Goal: Information Seeking & Learning: Learn about a topic

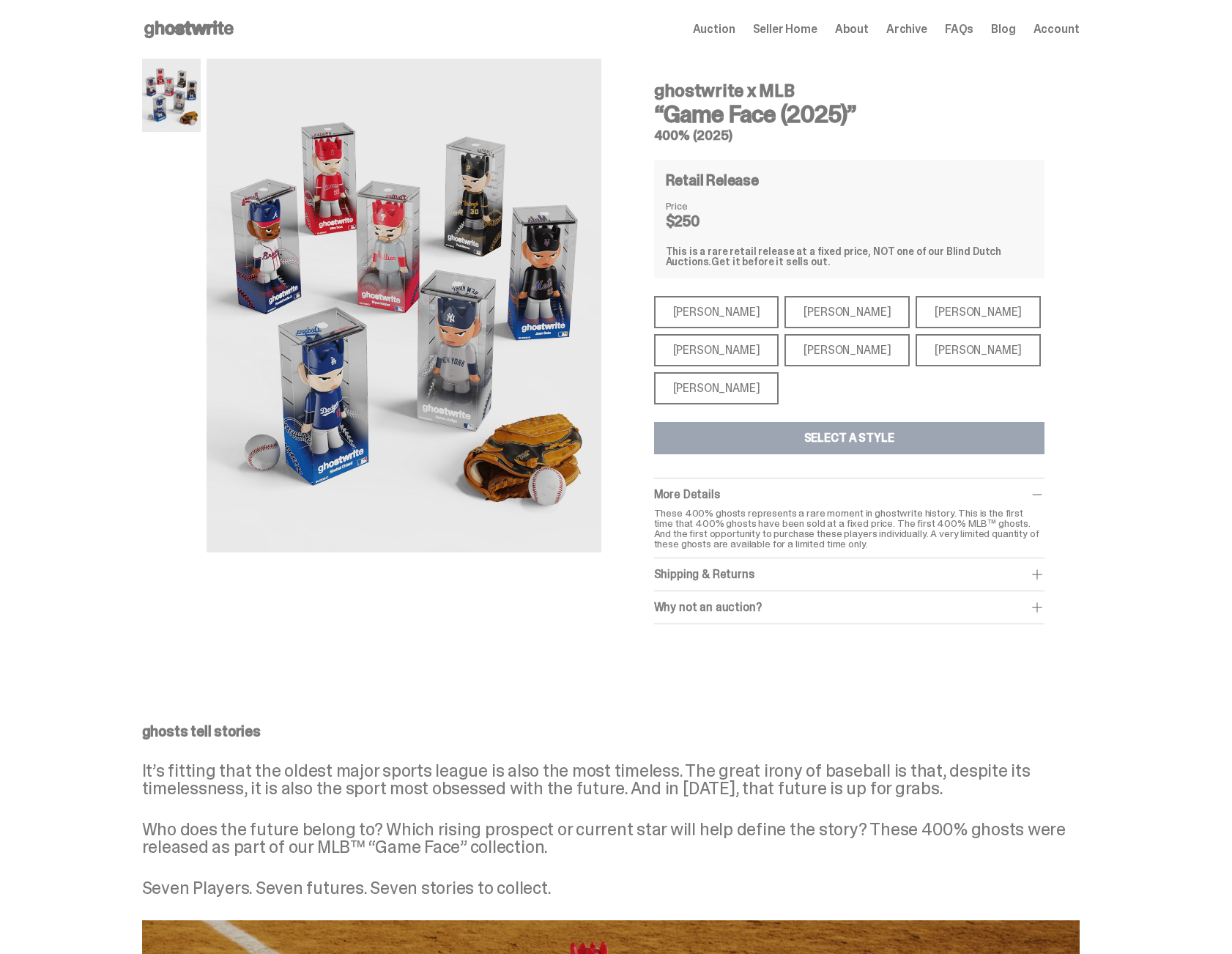
click at [705, 382] on div "Shohei Ohtani" at bounding box center [716, 388] width 125 height 32
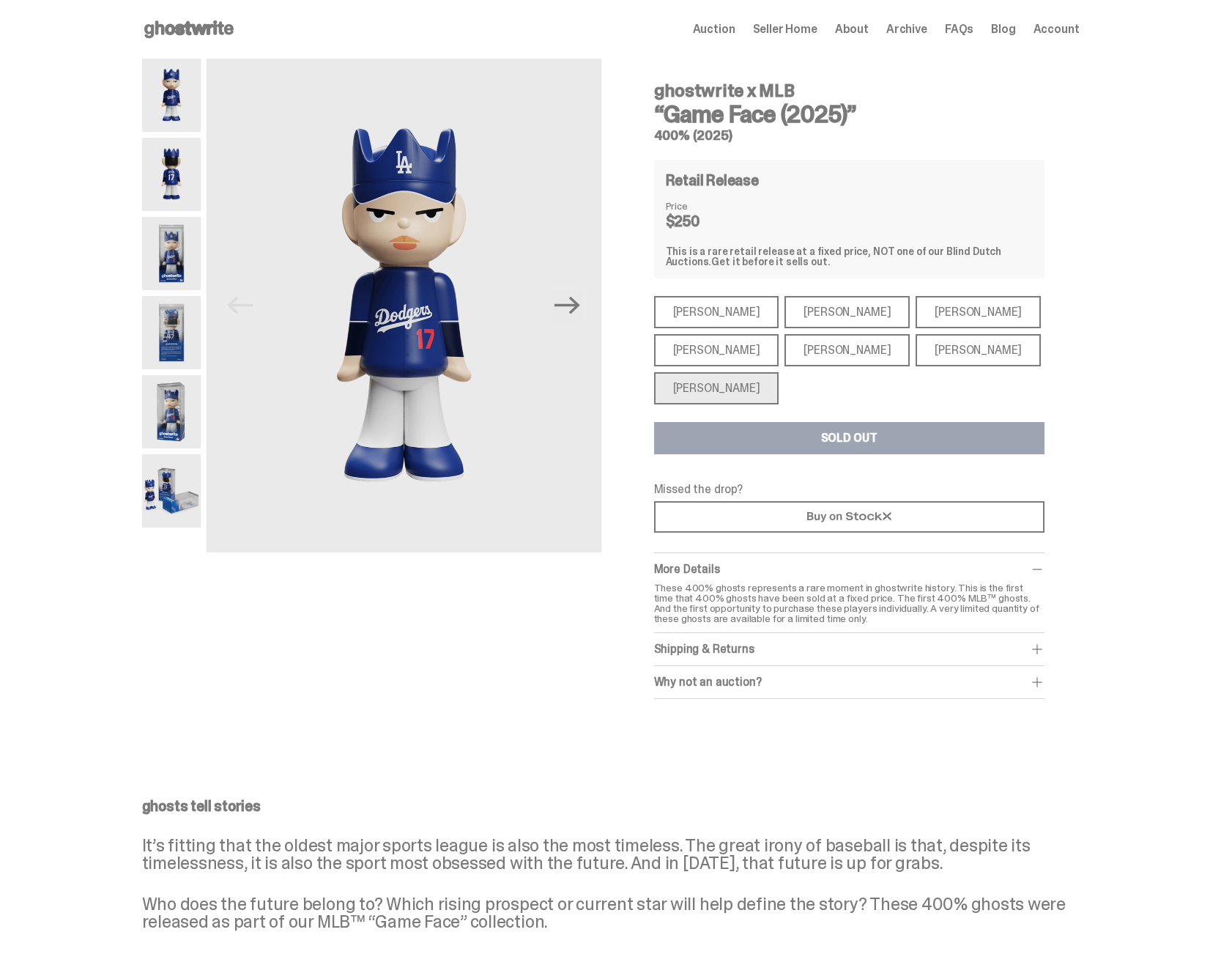
click at [716, 354] on div "Aaron Judge" at bounding box center [716, 350] width 125 height 32
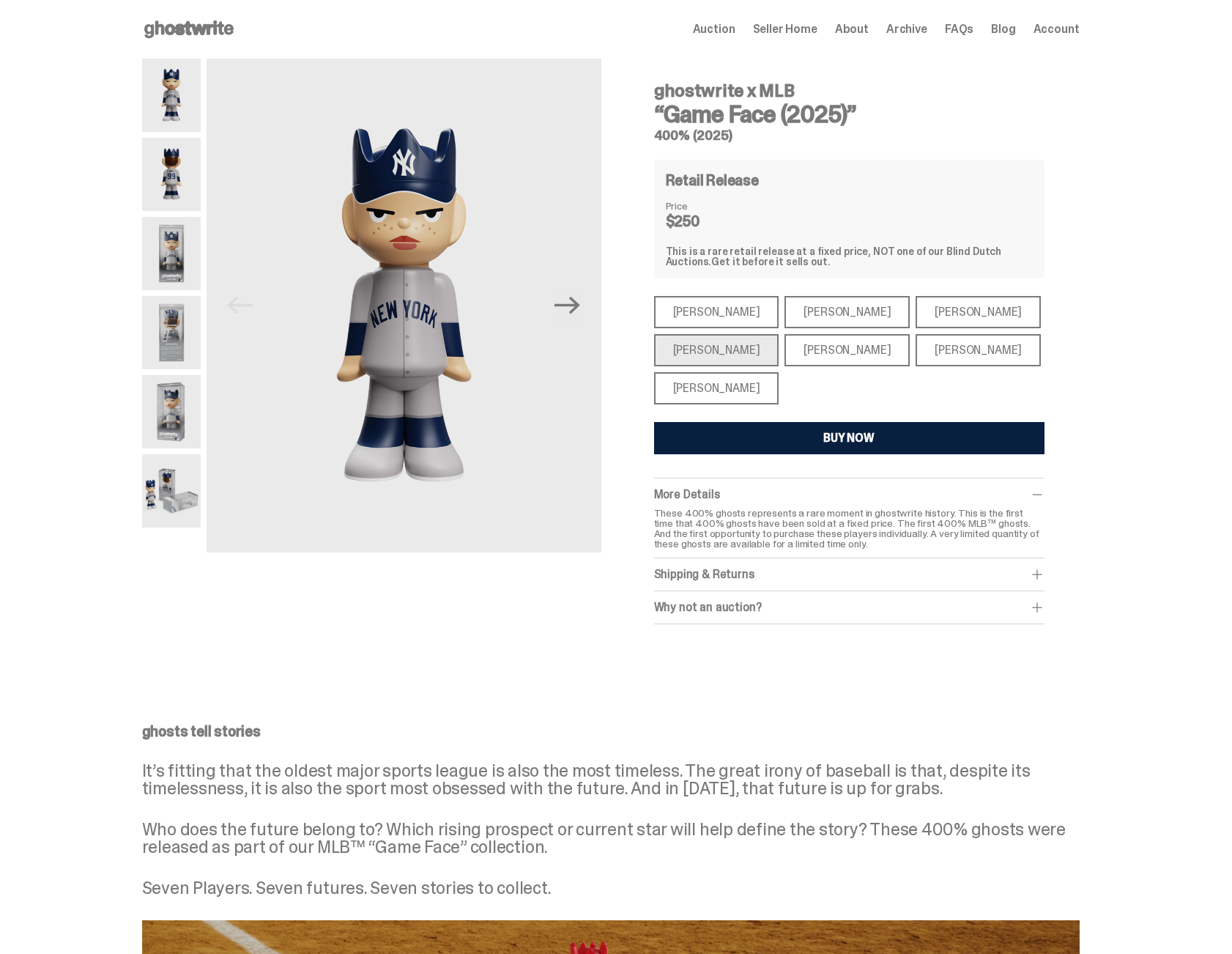
click at [716, 317] on div "Mike Trout" at bounding box center [716, 311] width 125 height 32
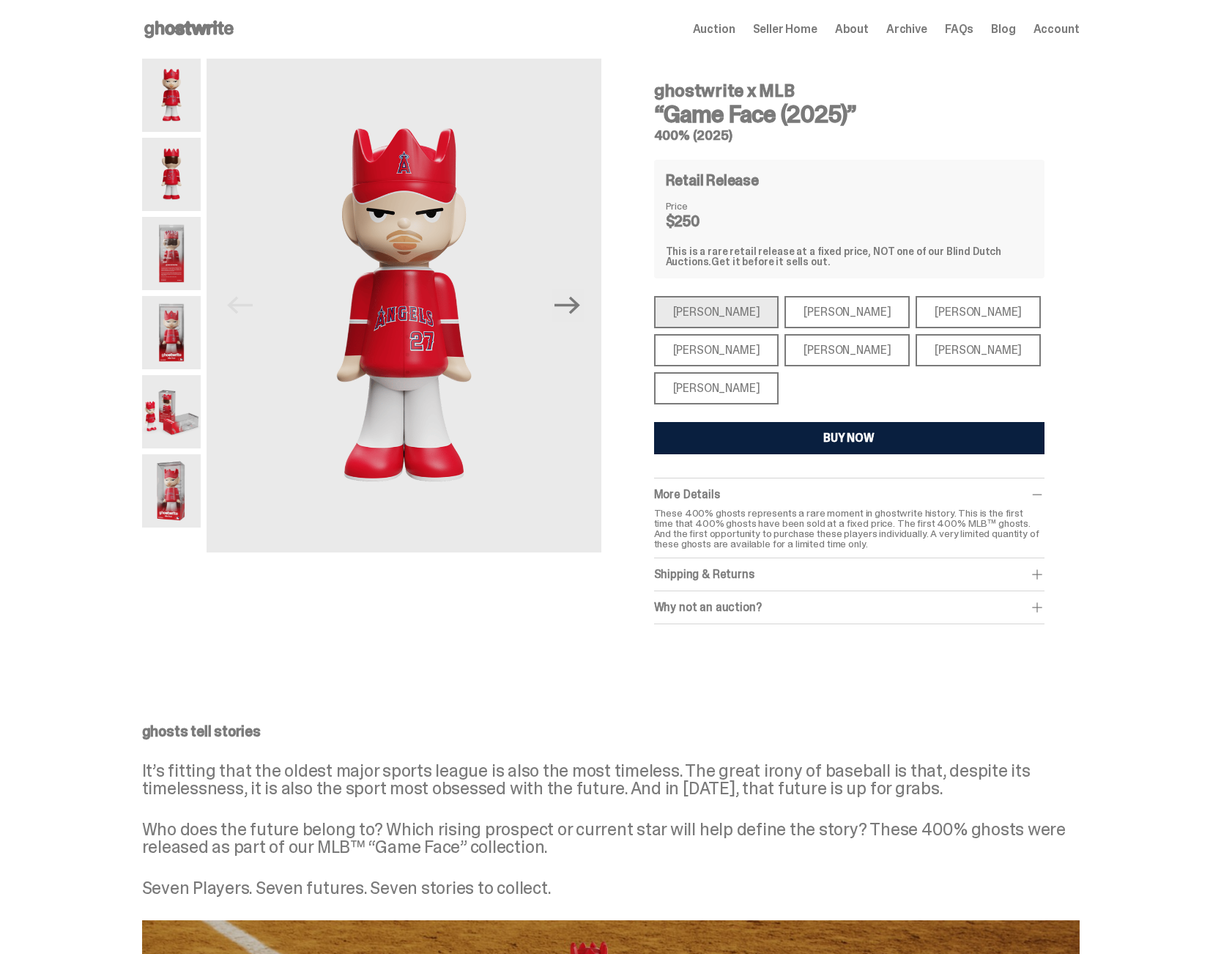
click at [784, 319] on div "Paul Skenes" at bounding box center [847, 311] width 125 height 32
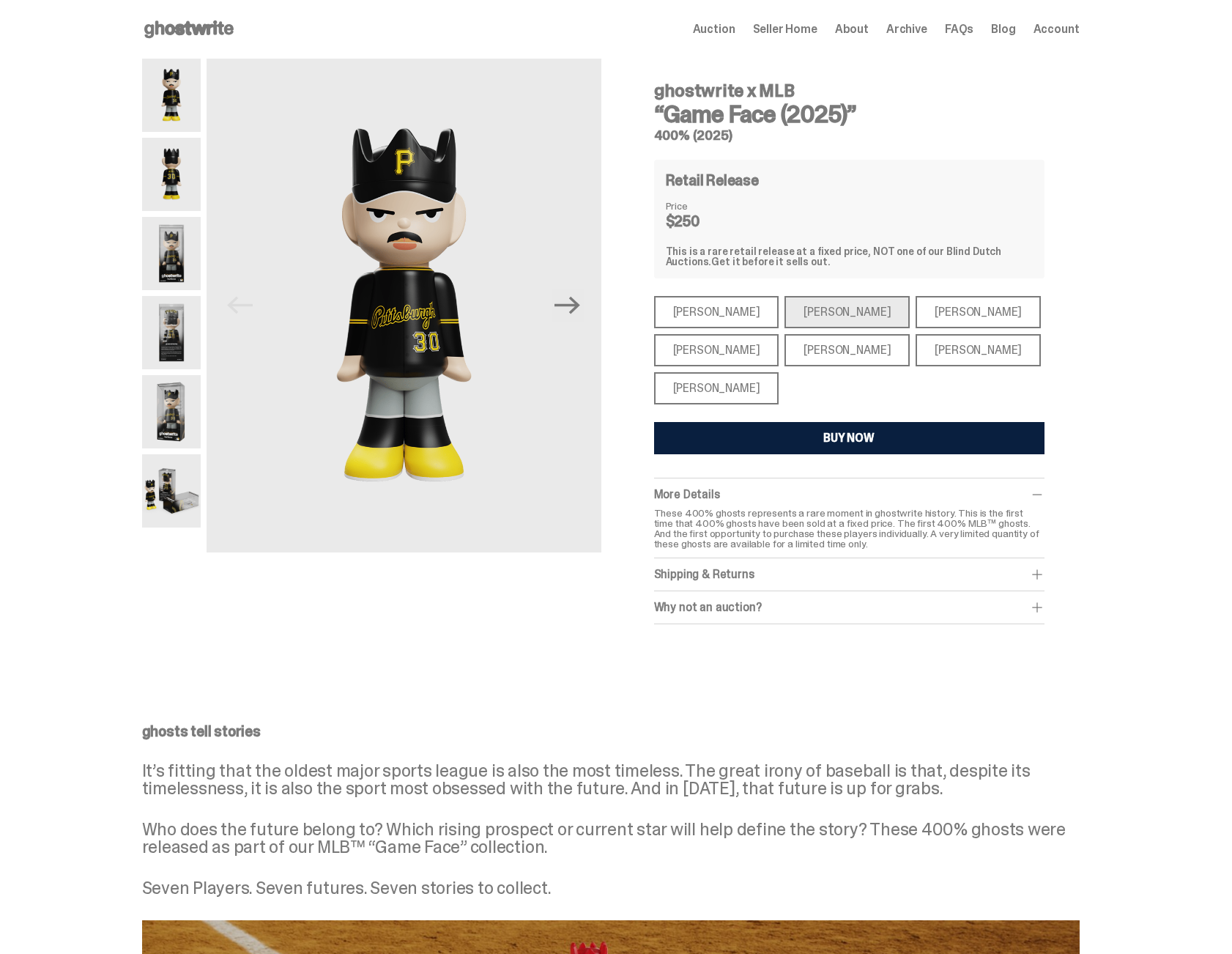
click at [937, 315] on div "Ronald Acuña Jr." at bounding box center [977, 311] width 125 height 32
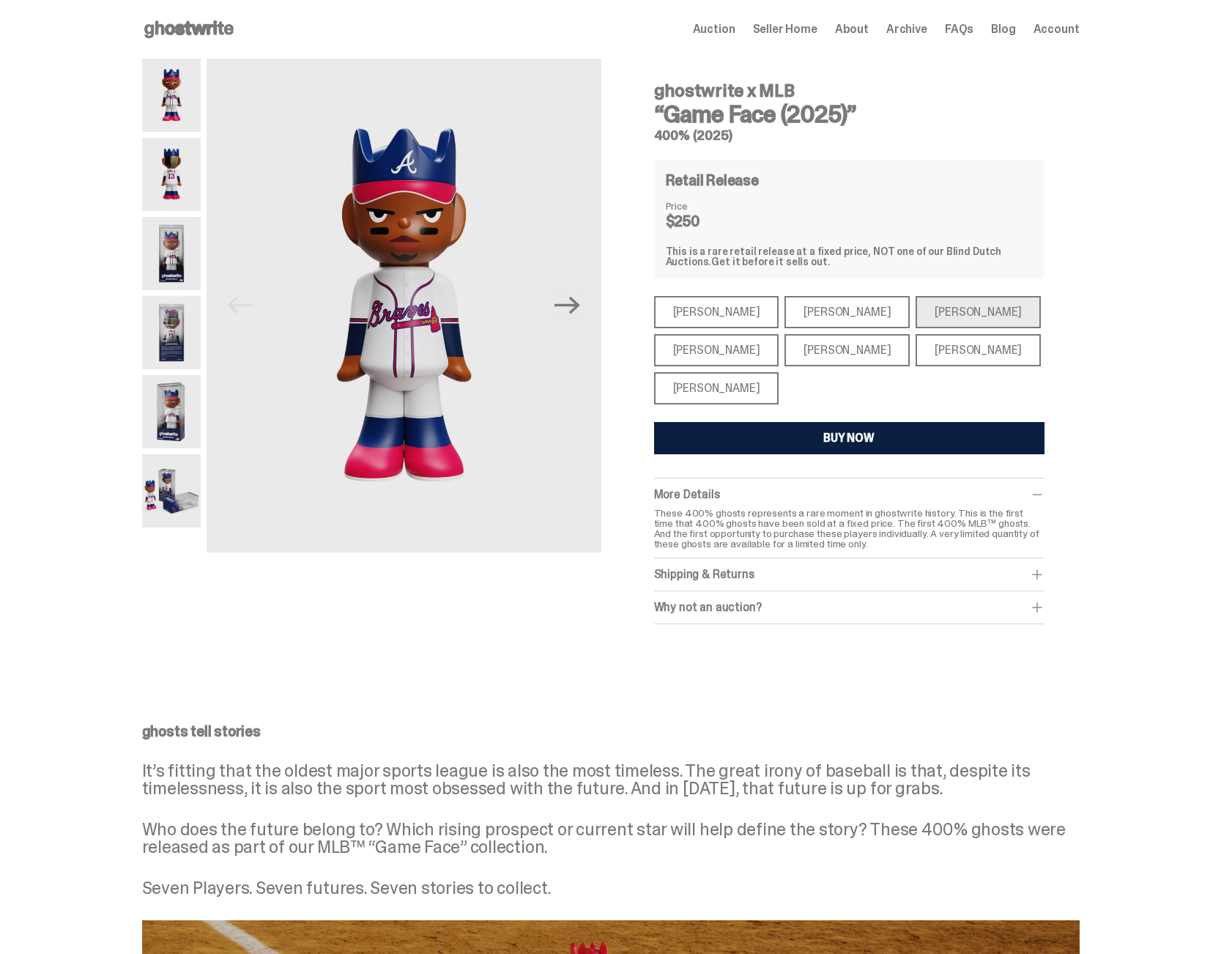
click at [921, 342] on div "Juan Soto" at bounding box center [977, 350] width 125 height 32
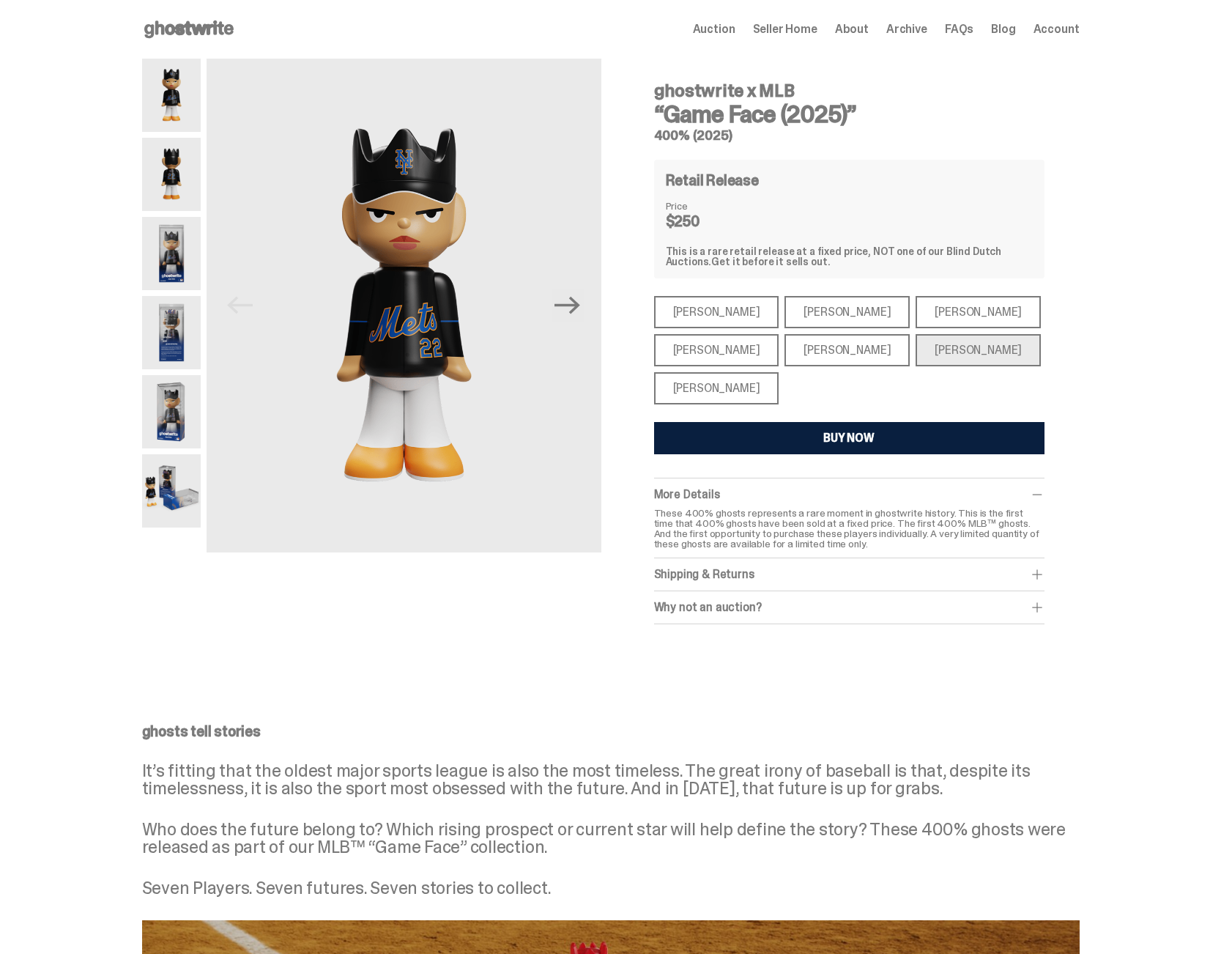
click at [844, 352] on div "Bryce Harper" at bounding box center [847, 350] width 125 height 32
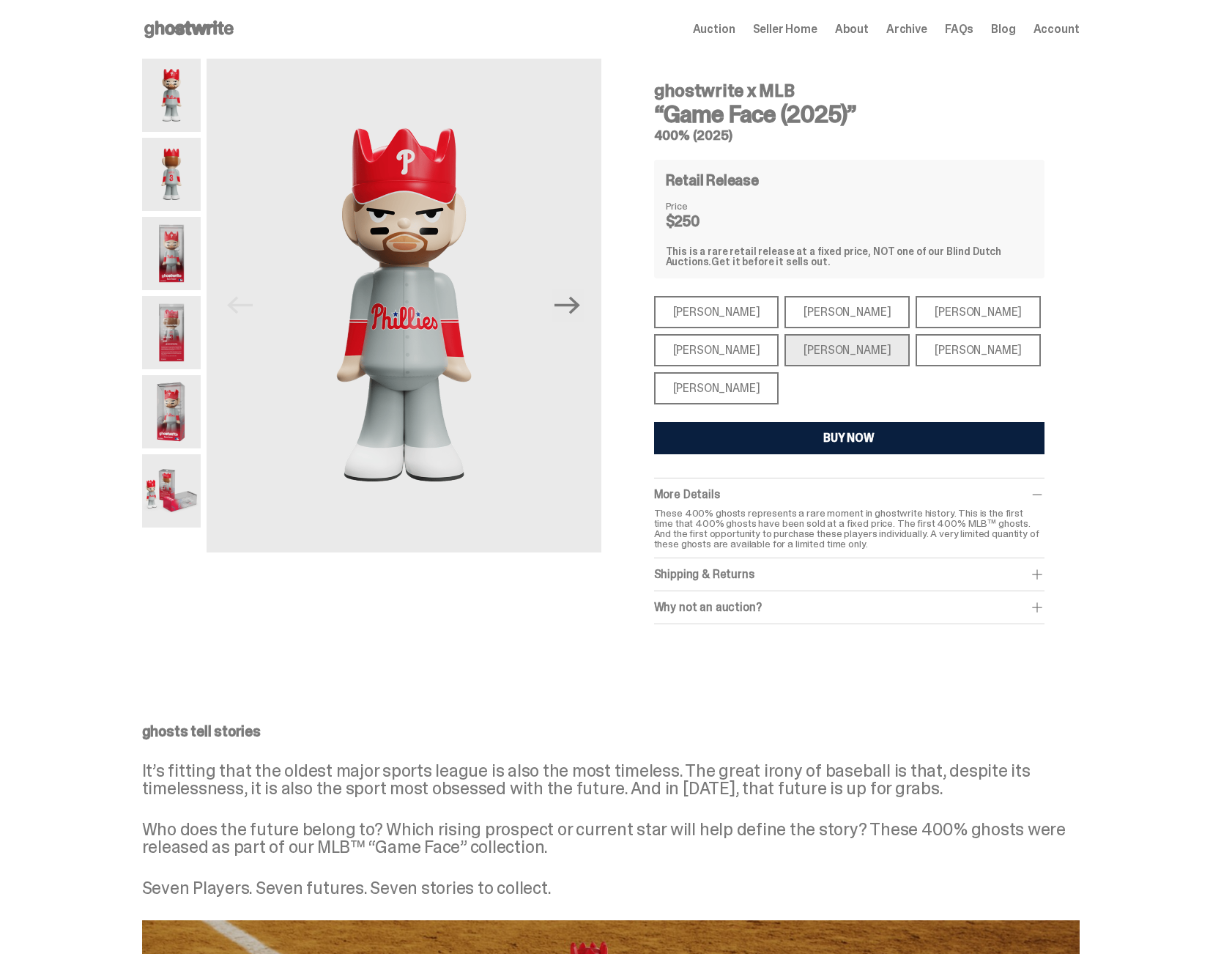
click at [714, 385] on div "Shohei Ohtani" at bounding box center [716, 388] width 125 height 32
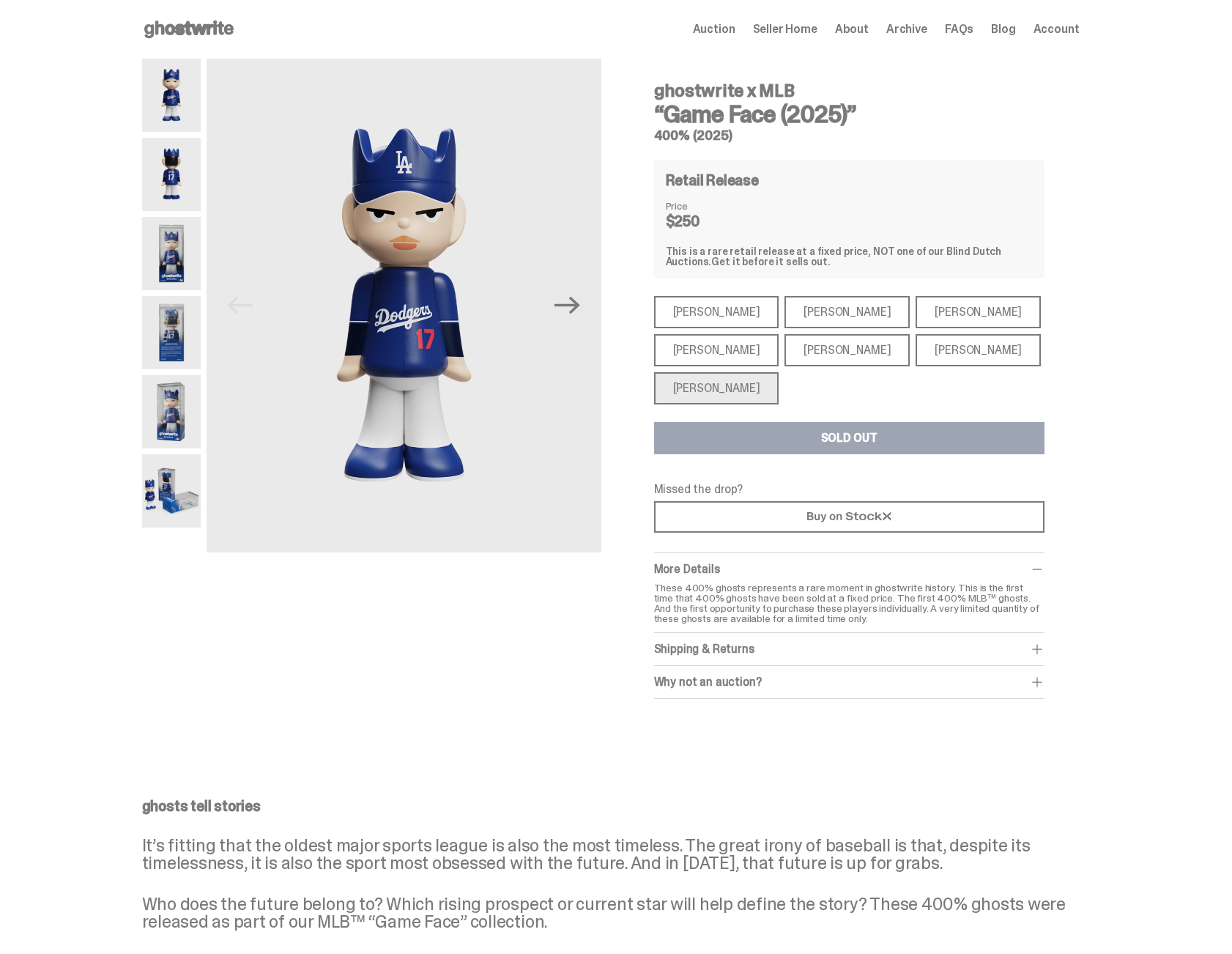
click at [709, 356] on div "Aaron Judge" at bounding box center [716, 350] width 125 height 32
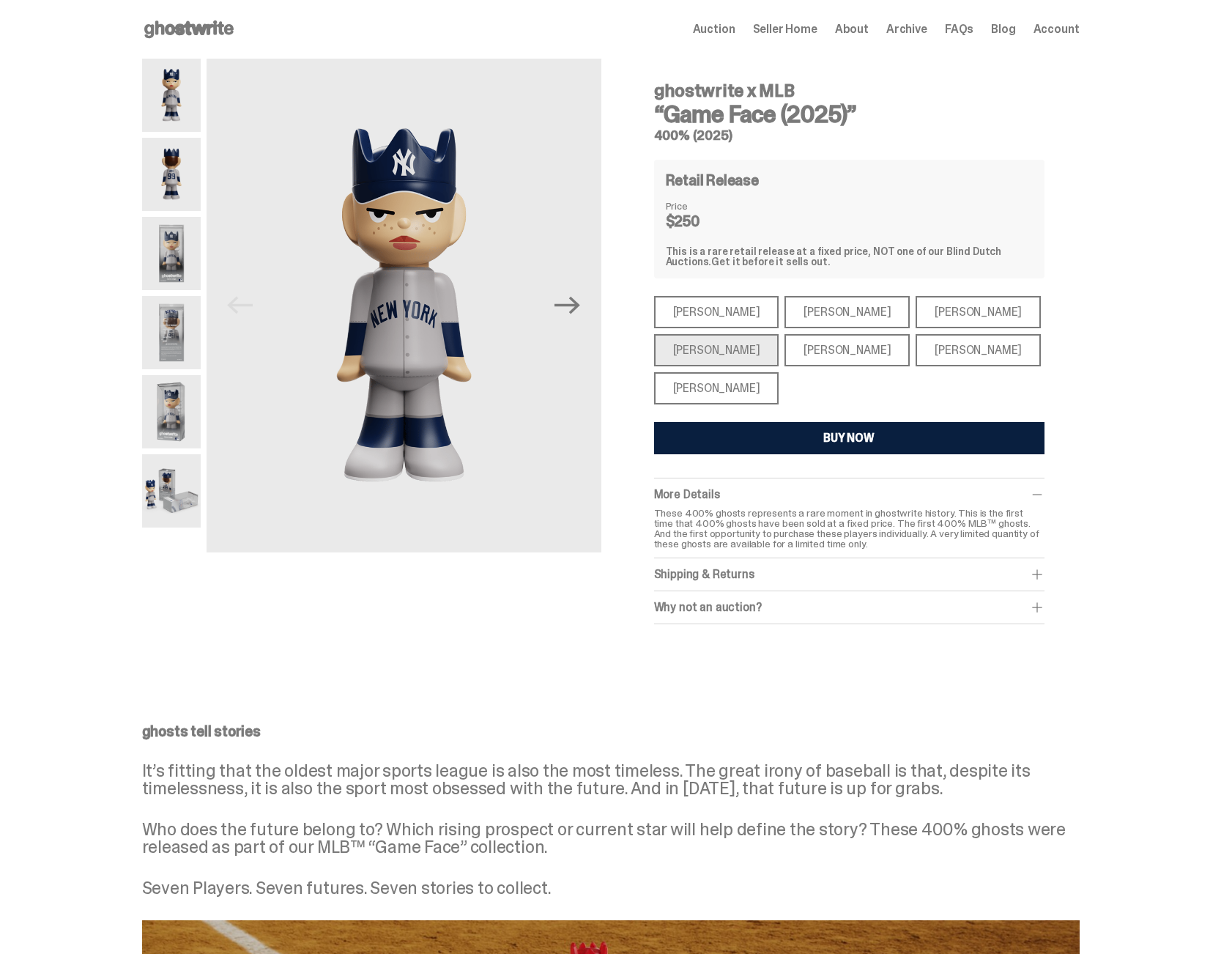
click at [709, 321] on div "Mike Trout" at bounding box center [716, 311] width 125 height 32
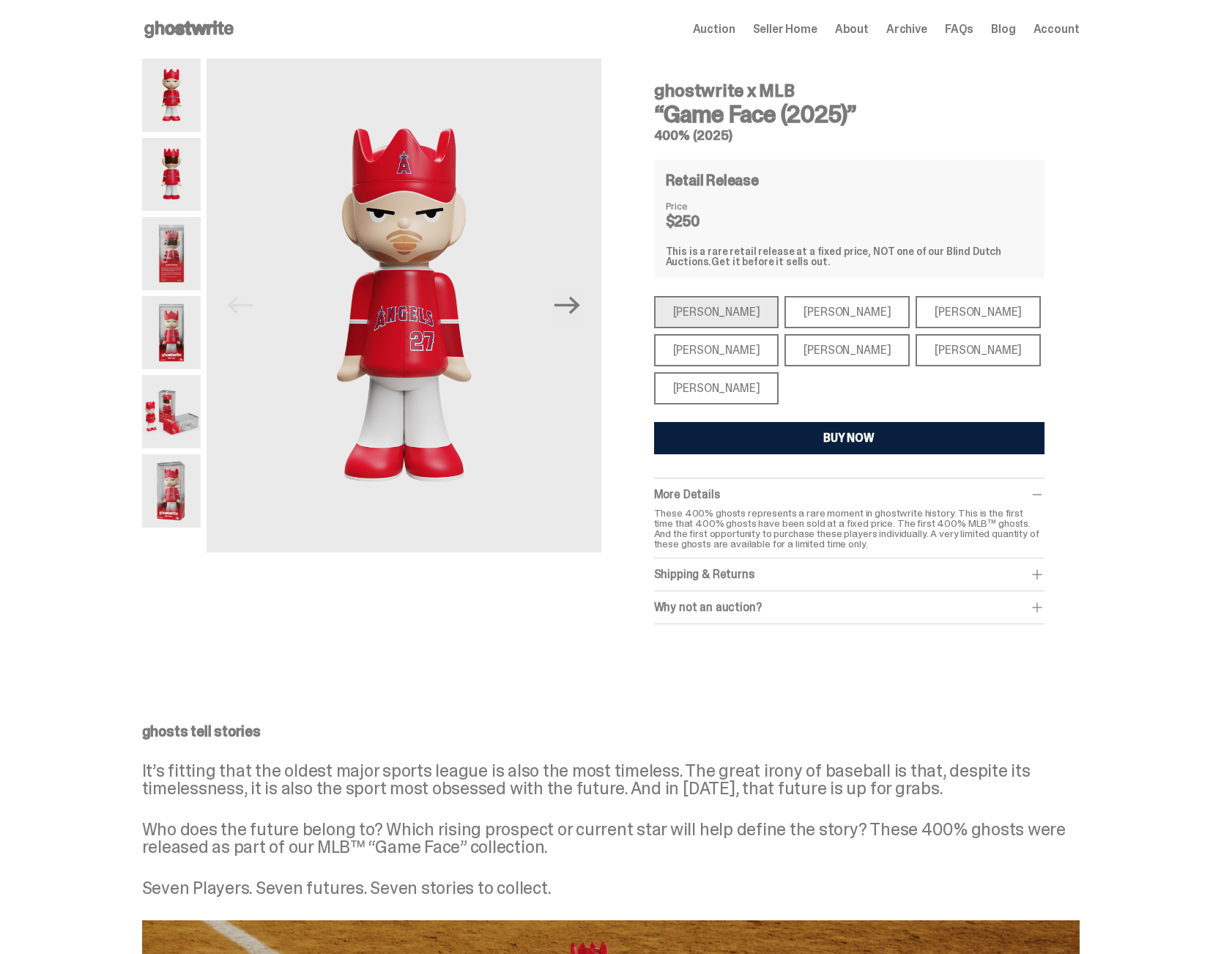
click at [786, 315] on div "Paul Skenes" at bounding box center [847, 311] width 125 height 32
click at [915, 316] on div "Ronald Acuña Jr." at bounding box center [977, 311] width 125 height 32
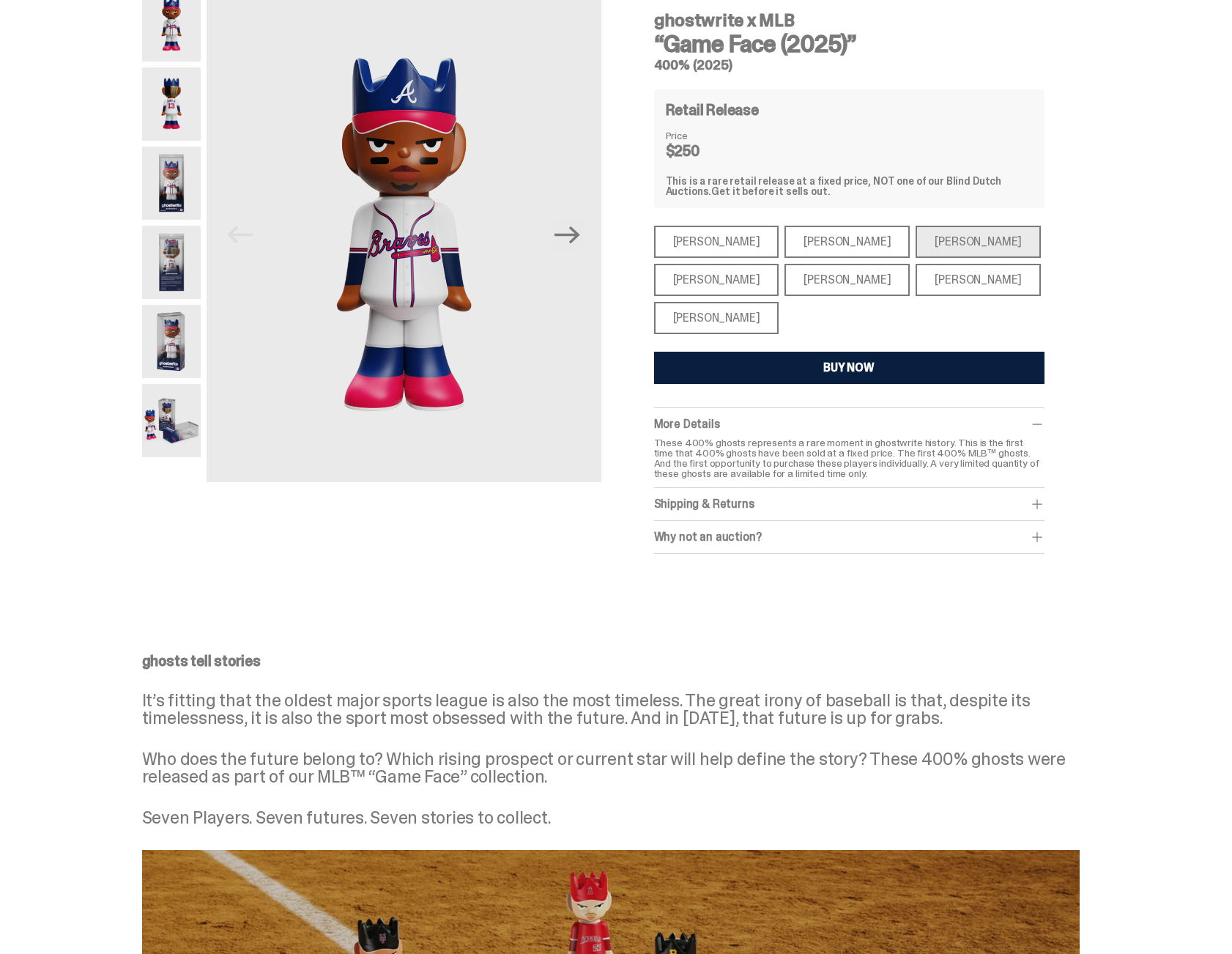
scroll to position [164, 0]
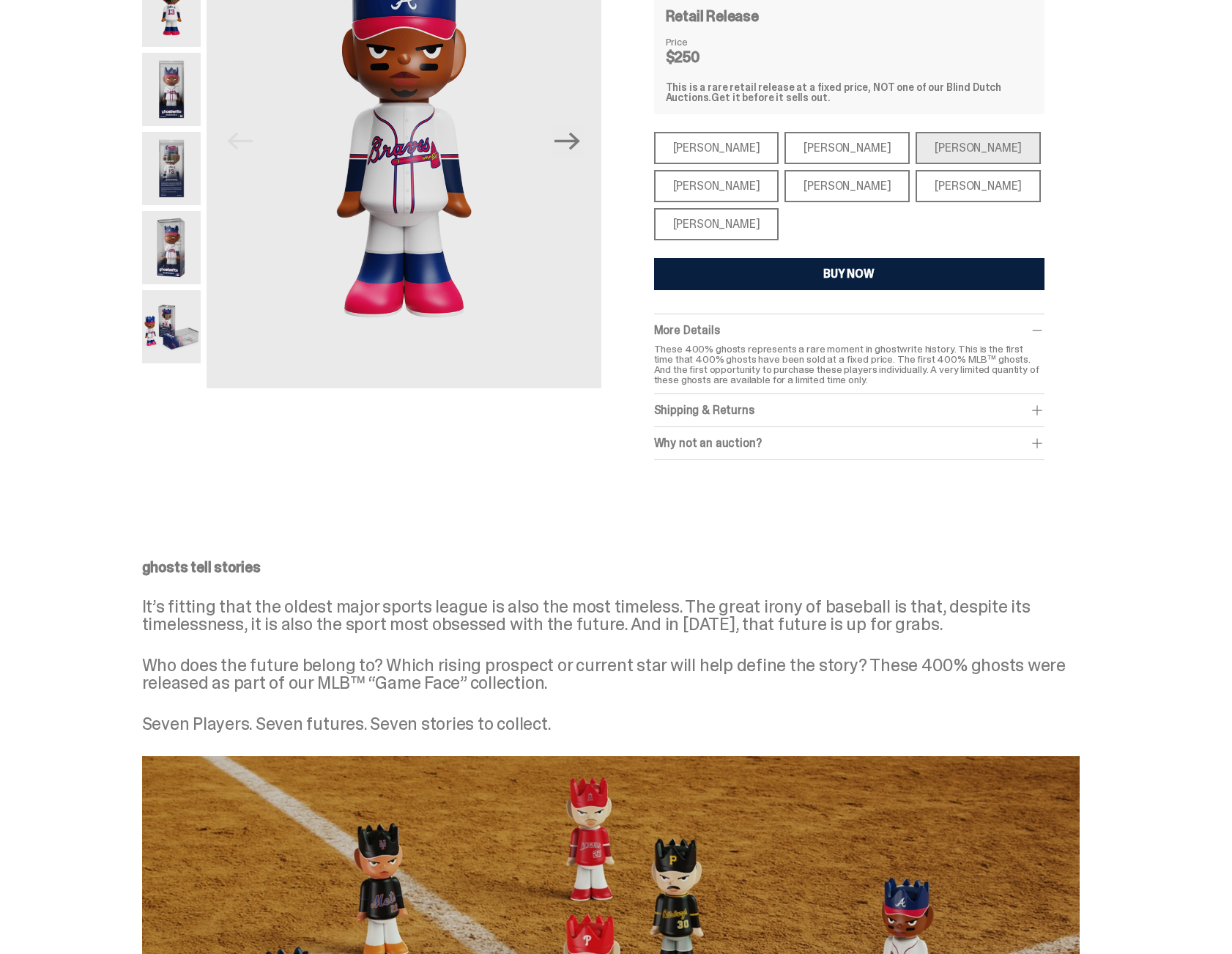
click at [915, 200] on div "Juan Soto" at bounding box center [977, 186] width 125 height 32
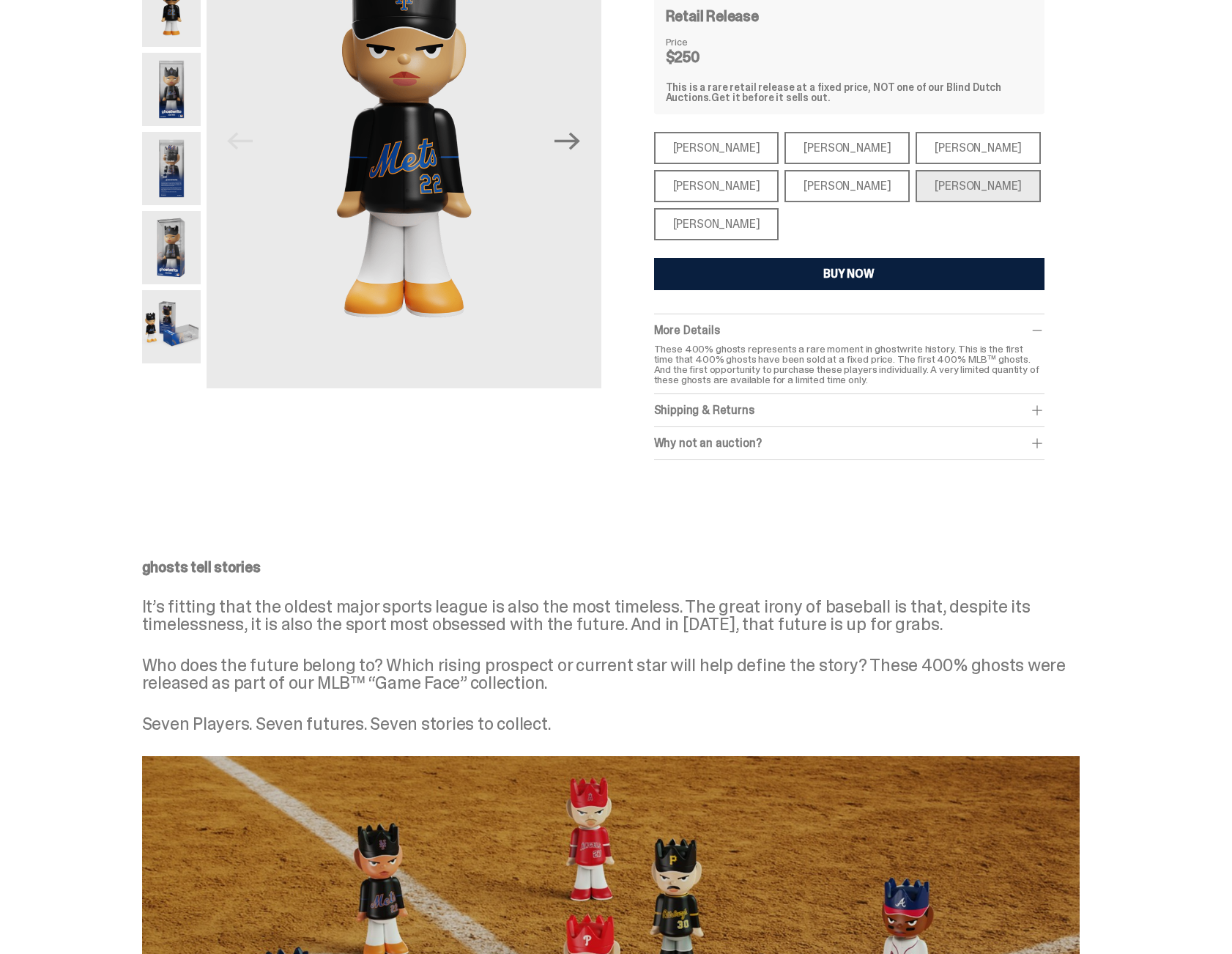
click at [811, 182] on div "Bryce Harper" at bounding box center [847, 186] width 125 height 32
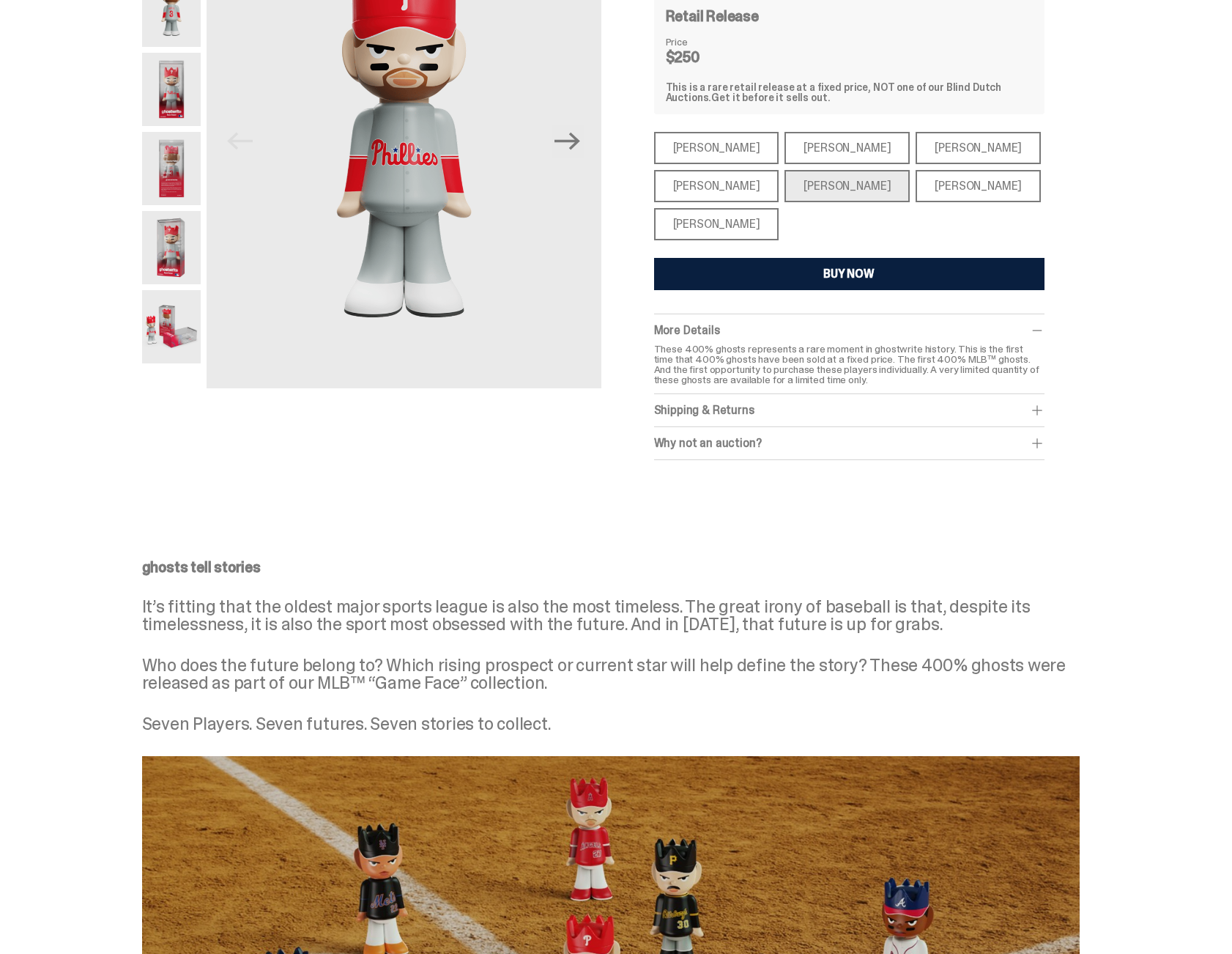
click at [749, 188] on div "Aaron Judge" at bounding box center [716, 186] width 125 height 32
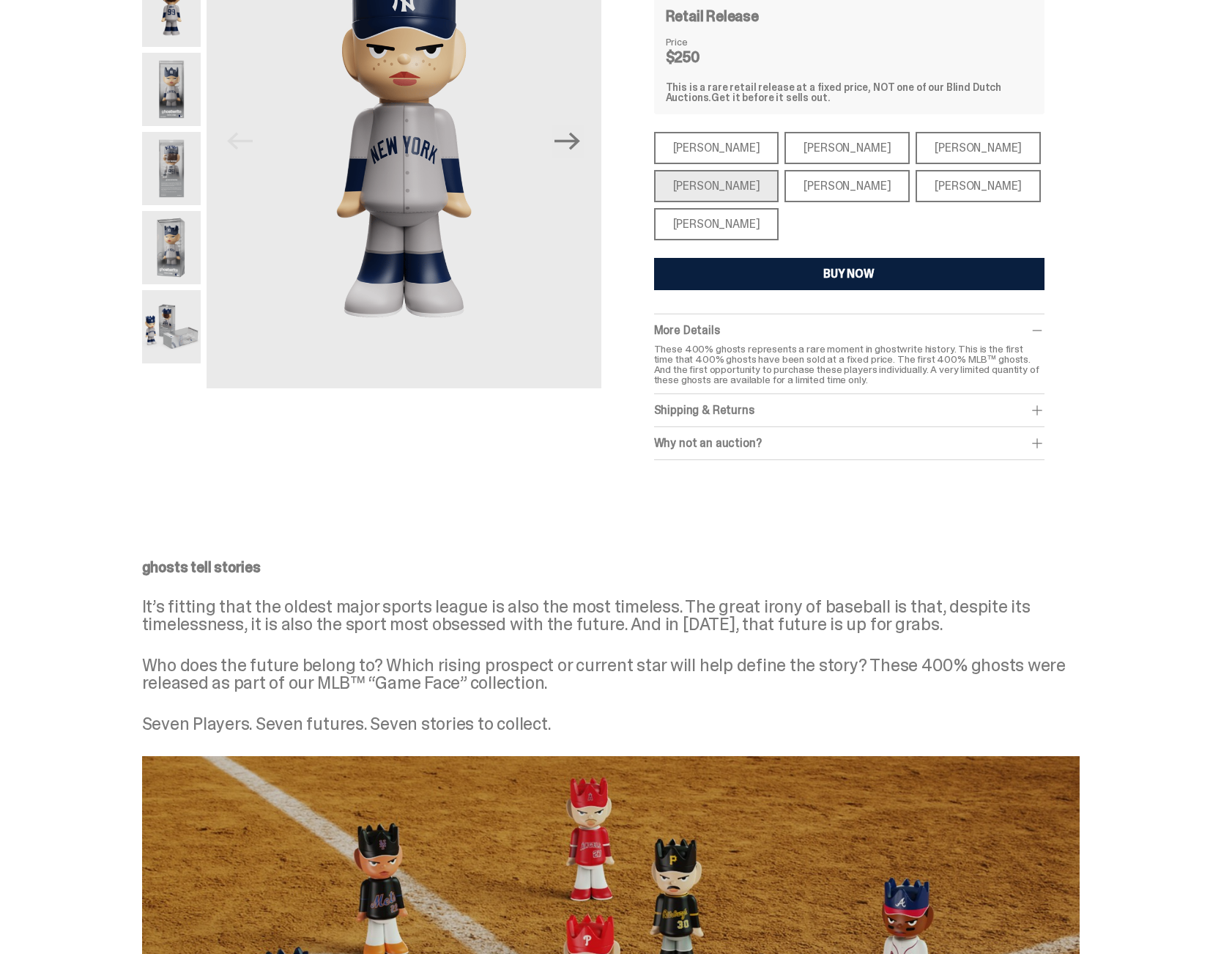
click at [734, 225] on div "Shohei Ohtani" at bounding box center [716, 224] width 125 height 32
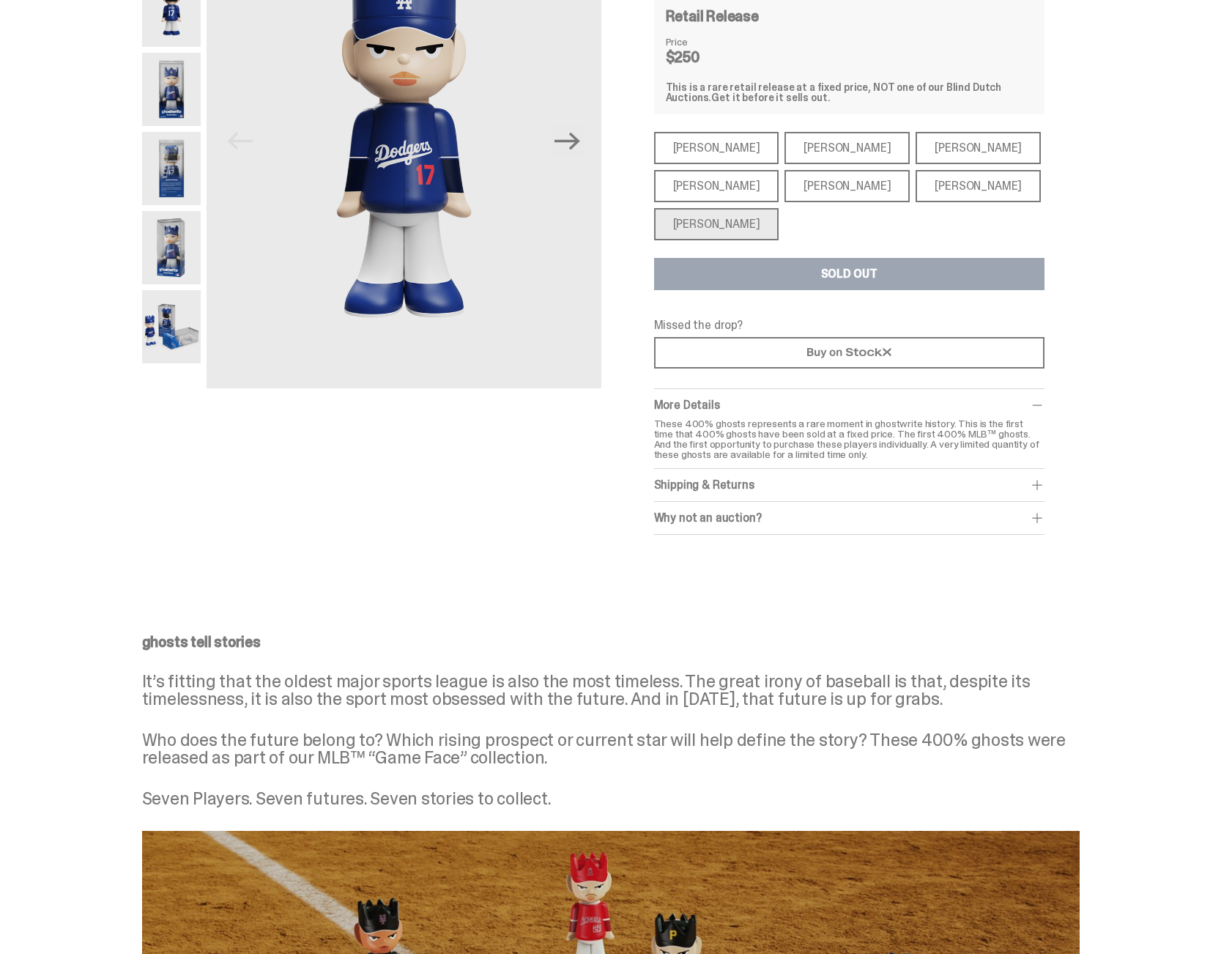
click at [708, 154] on div "Mike Trout" at bounding box center [716, 147] width 125 height 32
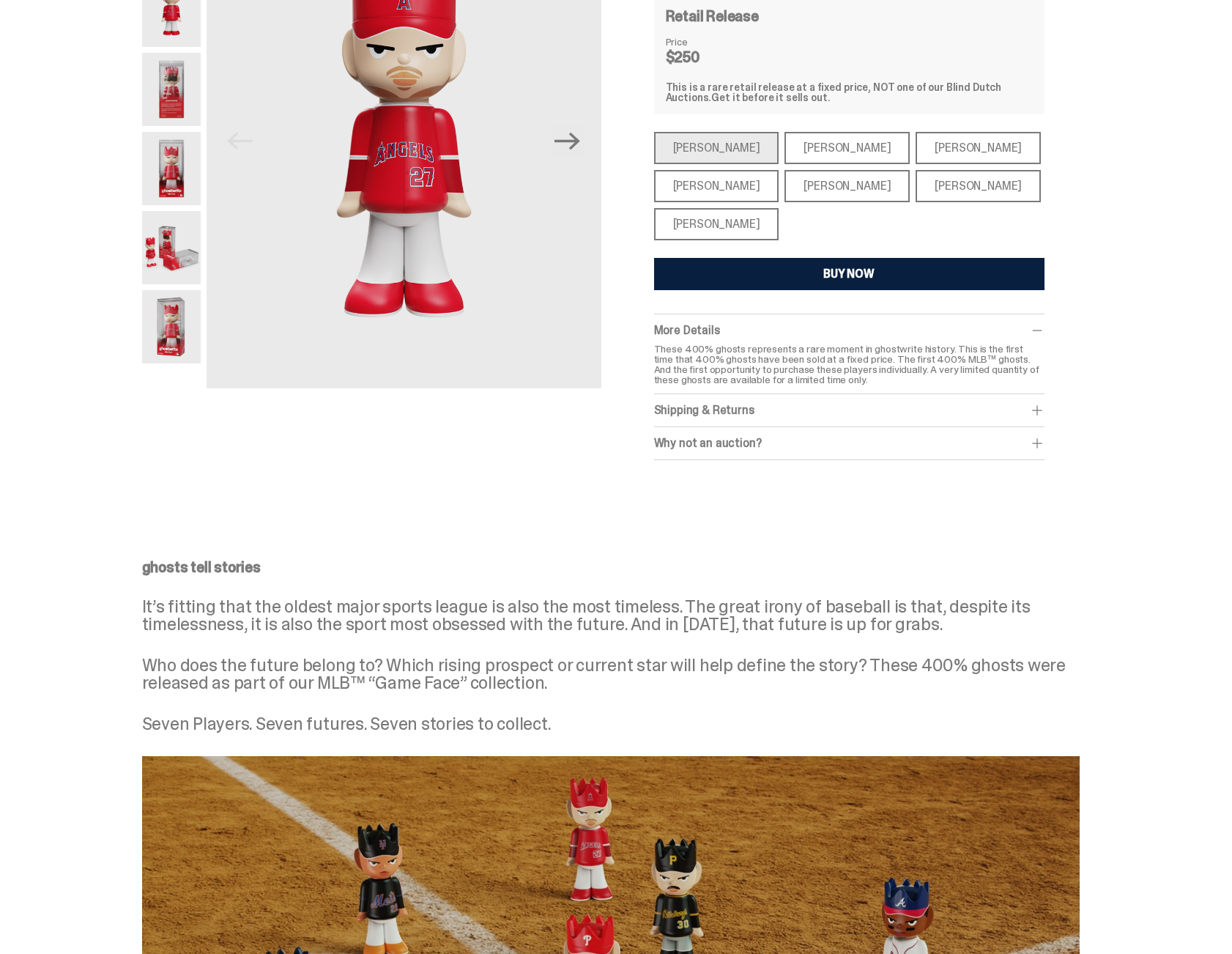
click at [717, 225] on div "Shohei Ohtani" at bounding box center [716, 224] width 125 height 32
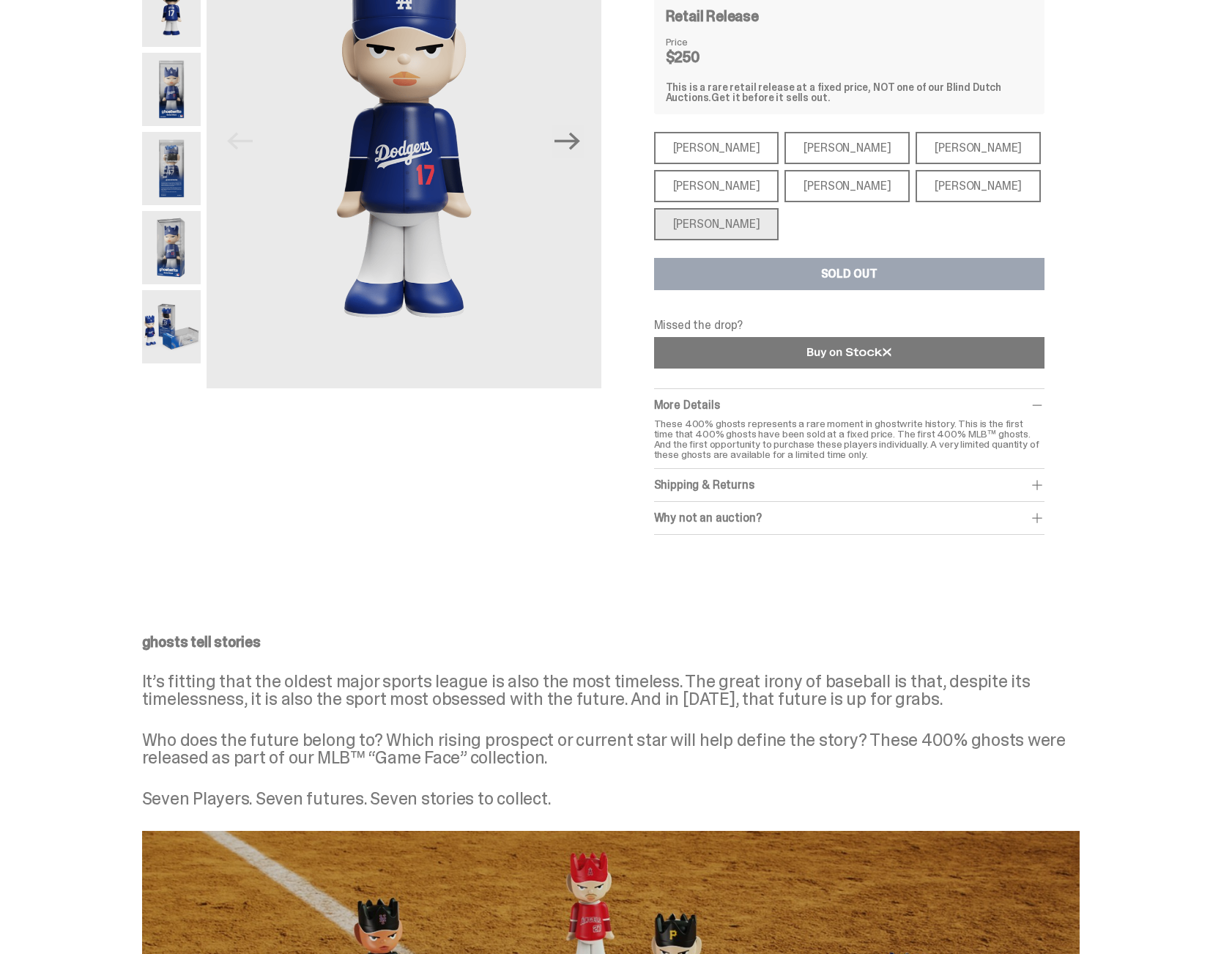
click at [749, 349] on link at bounding box center [849, 352] width 390 height 32
click at [1104, 287] on div "ghostwrite x MLB “Game Face (2025)” 400% (2025) Previous Next ghostwrite x MLB …" at bounding box center [610, 229] width 1221 height 669
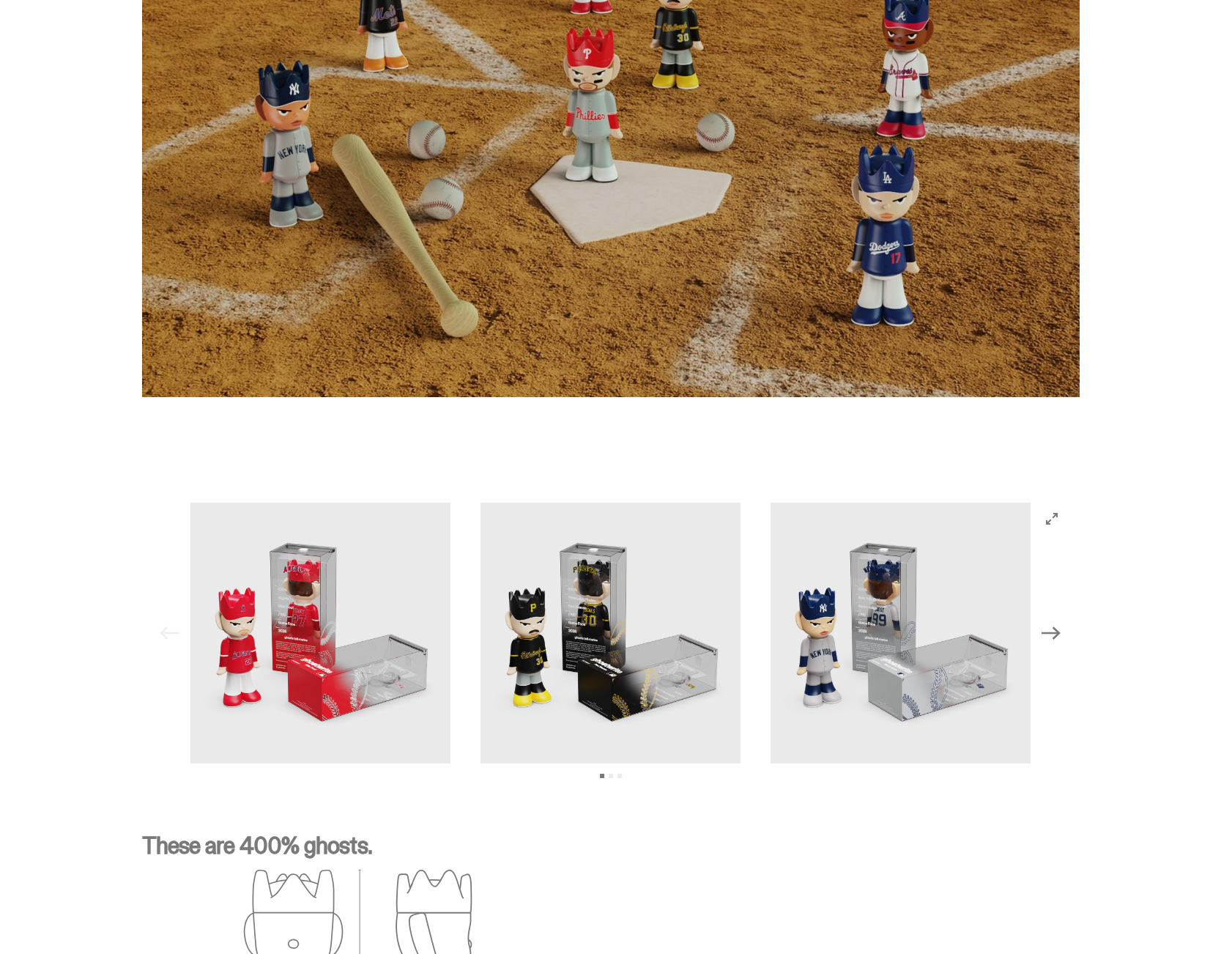
scroll to position [1522, 0]
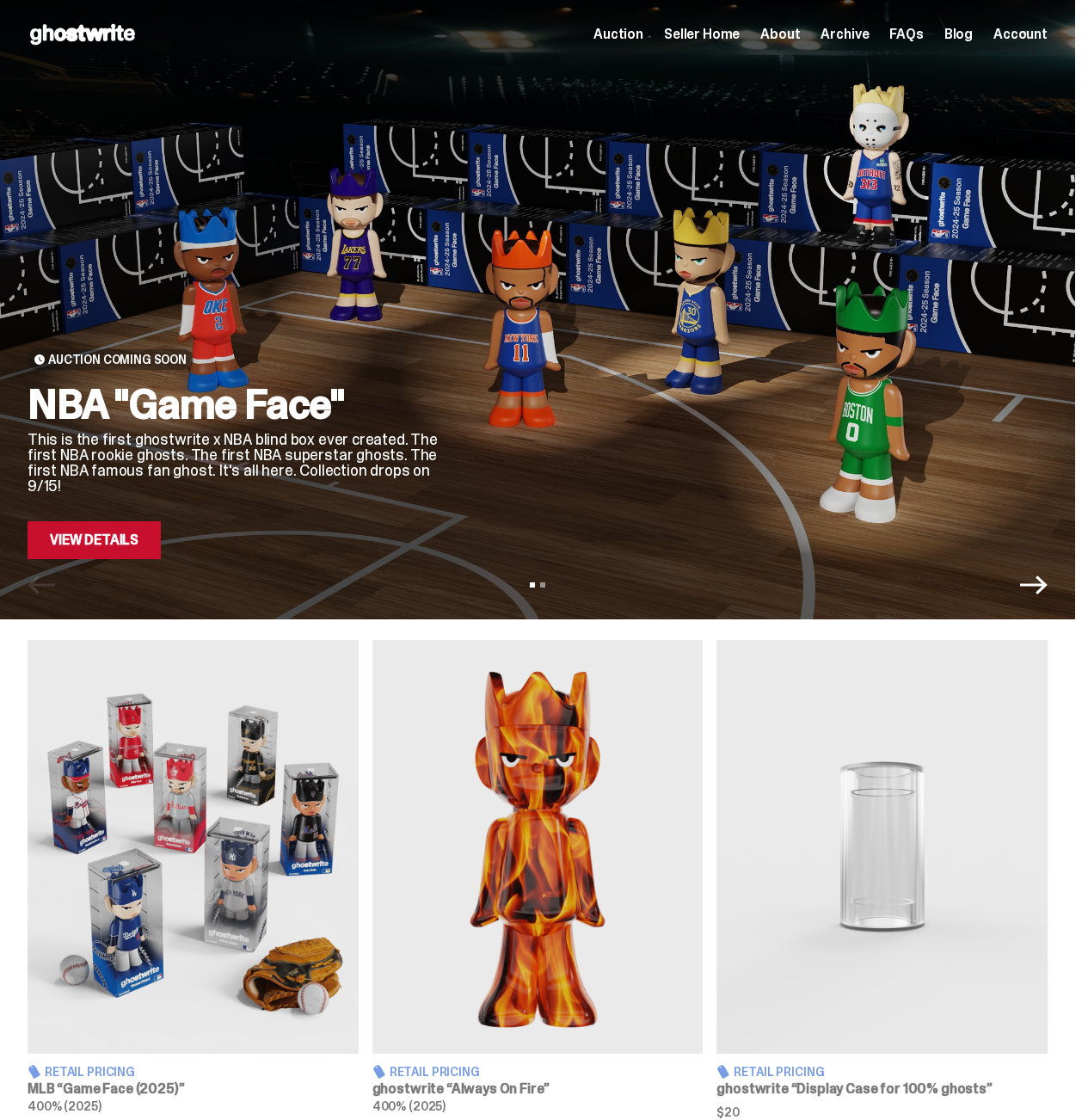
scroll to position [317, 0]
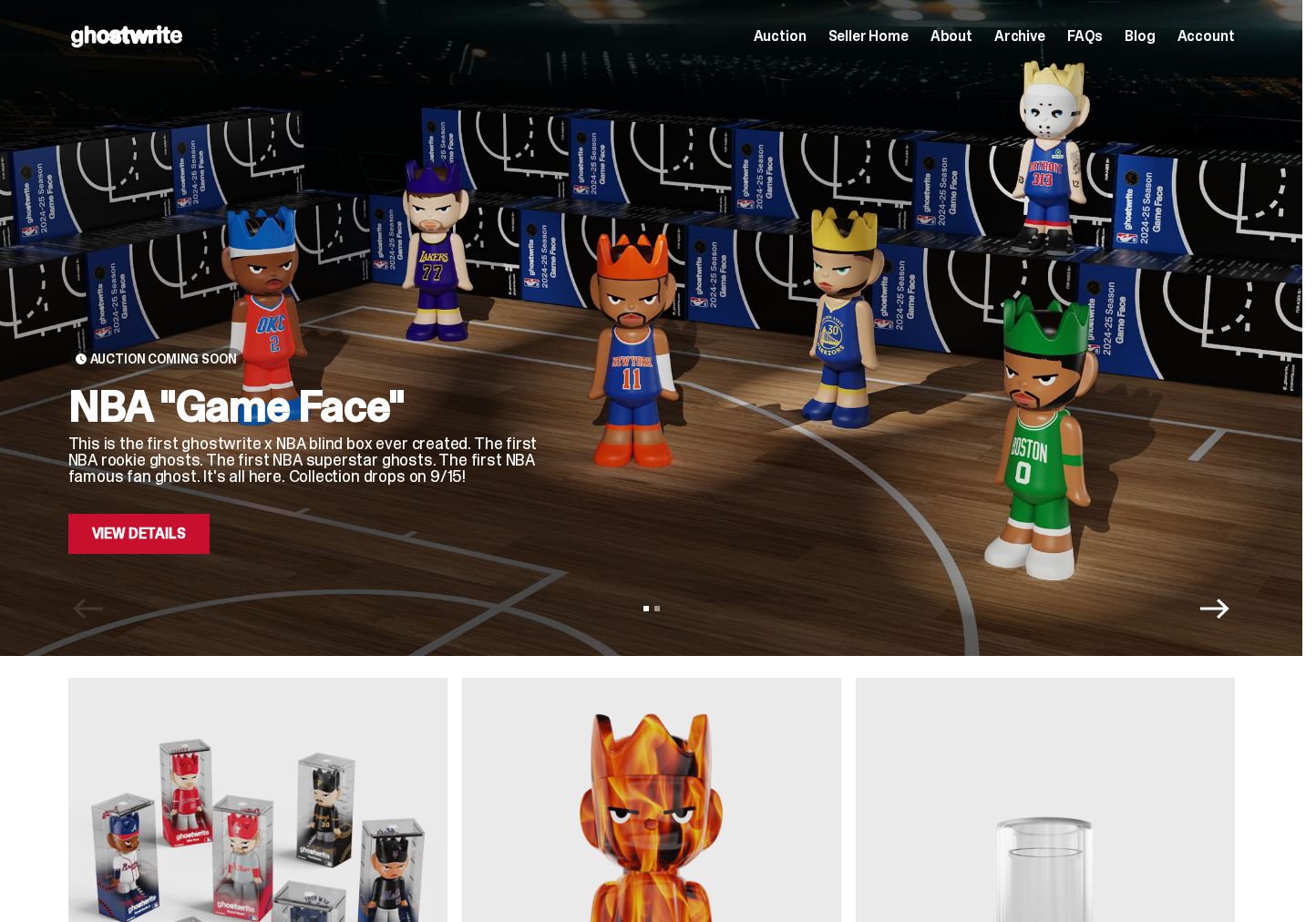
click at [168, 514] on link "View Details" at bounding box center [139, 534] width 141 height 40
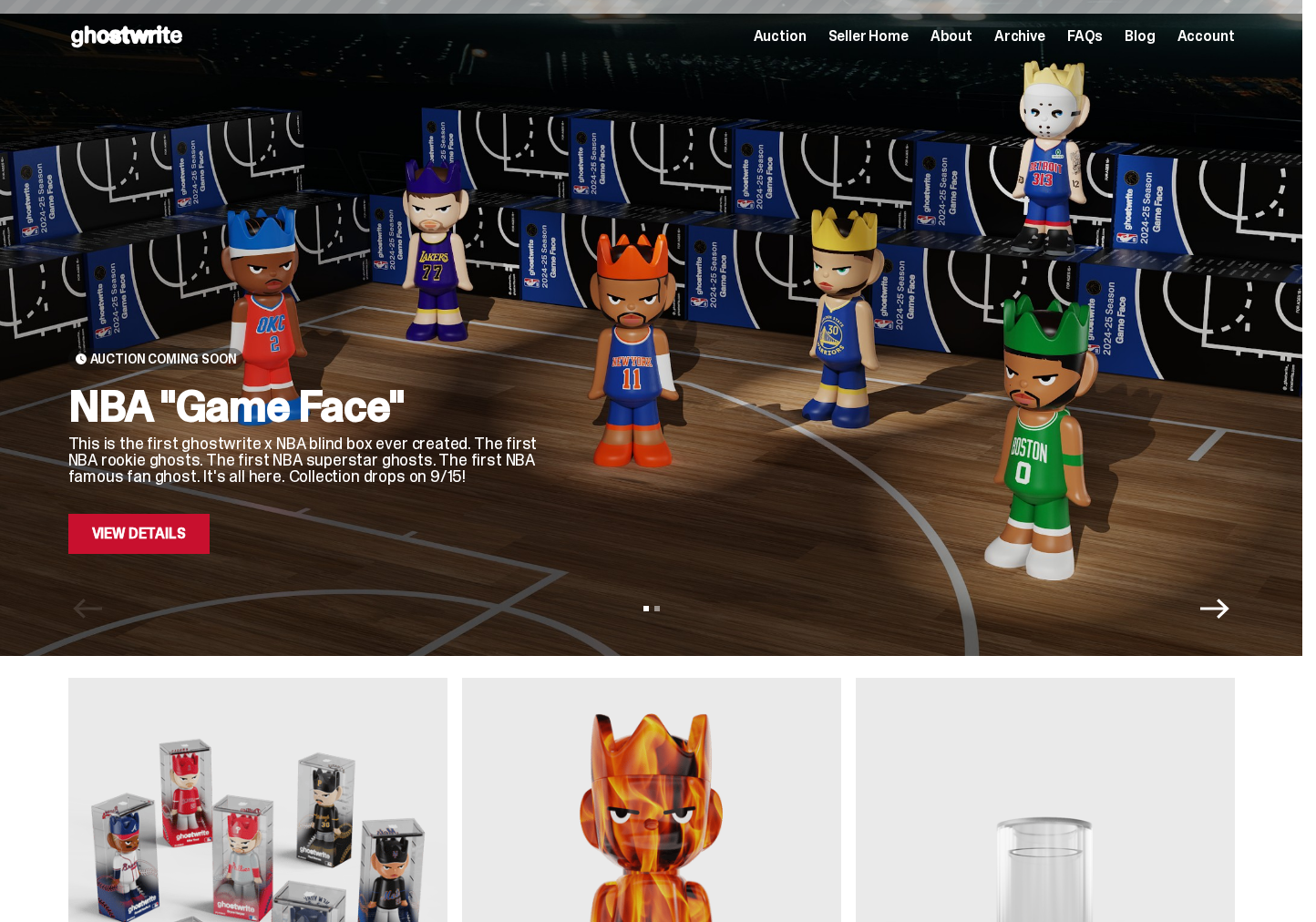
click at [168, 529] on link "View Details" at bounding box center [139, 534] width 141 height 40
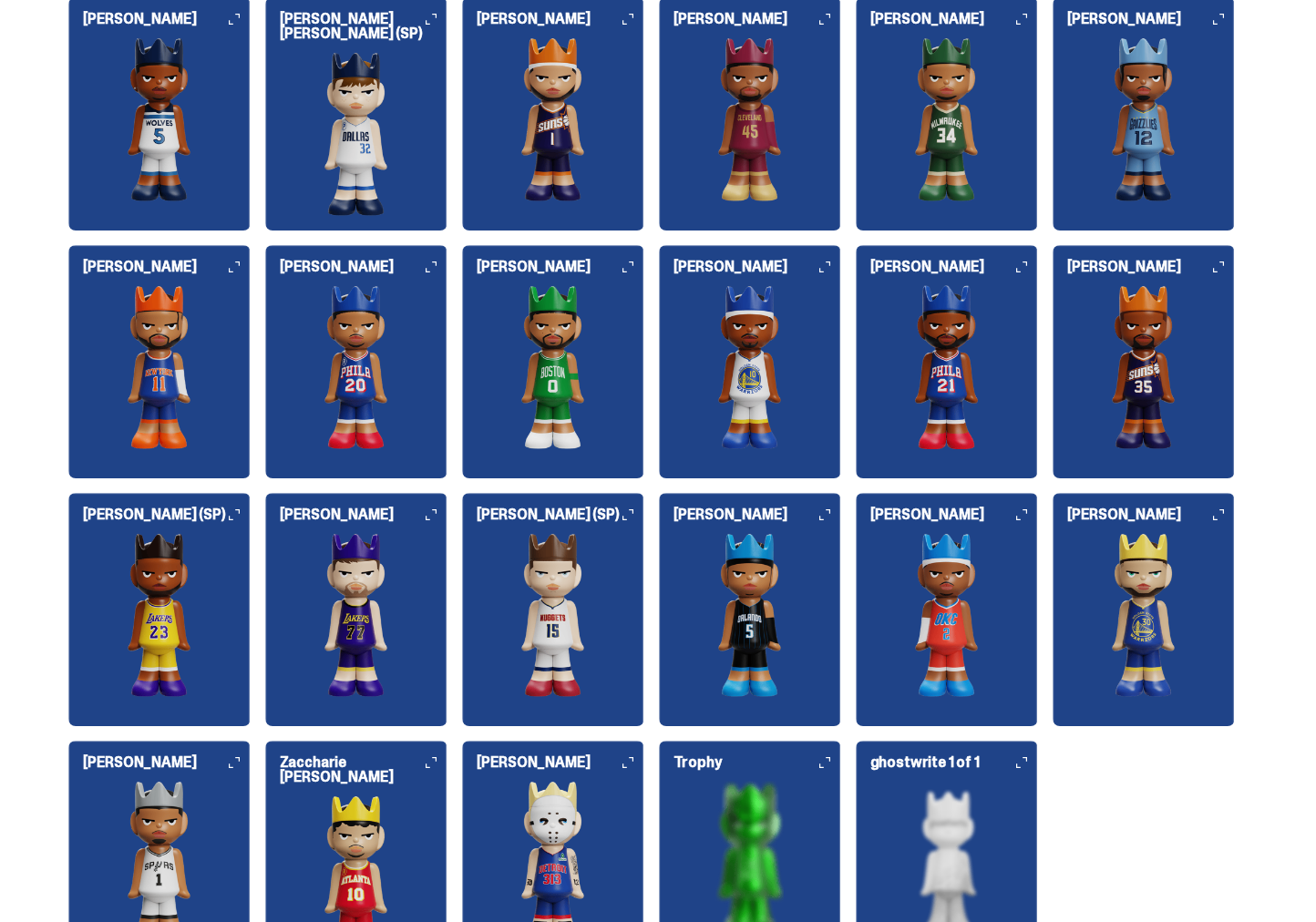
scroll to position [2041, 0]
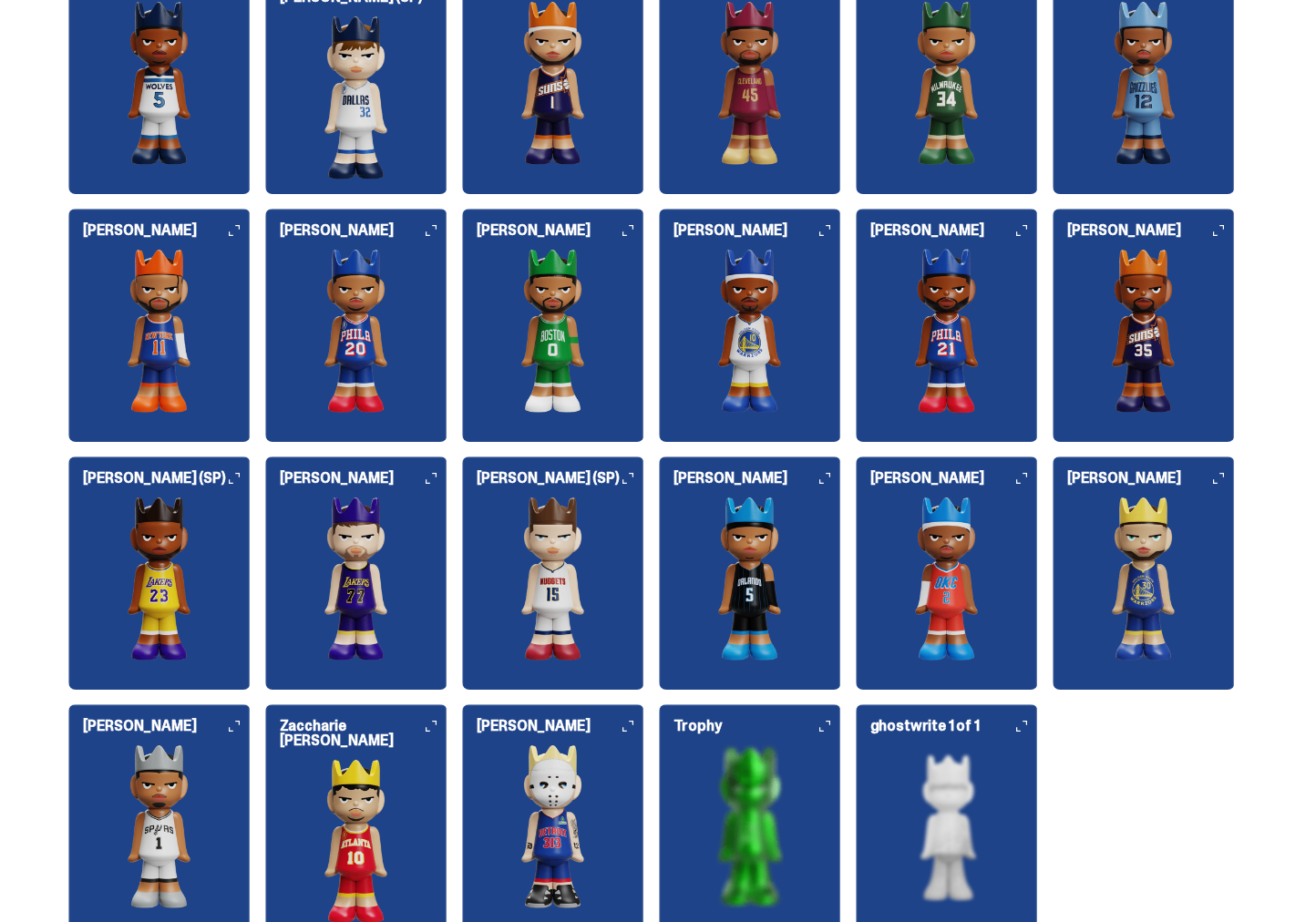
click at [394, 253] on img at bounding box center [356, 331] width 182 height 164
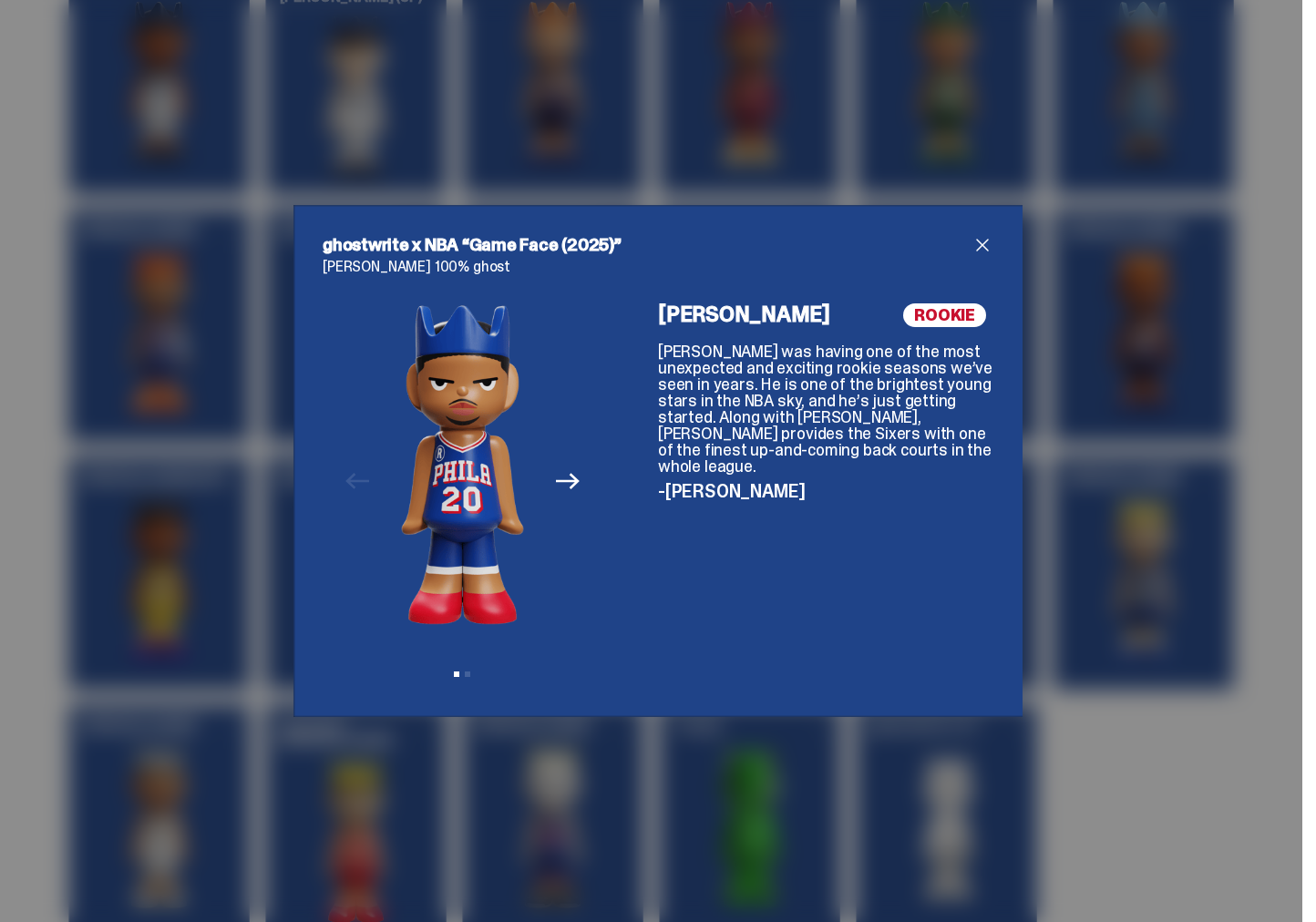
click at [1154, 257] on div "ghostwrite x NBA “Game Face (2025)” [PERSON_NAME] 100% ghost Previous Next View…" at bounding box center [658, 461] width 1316 height 922
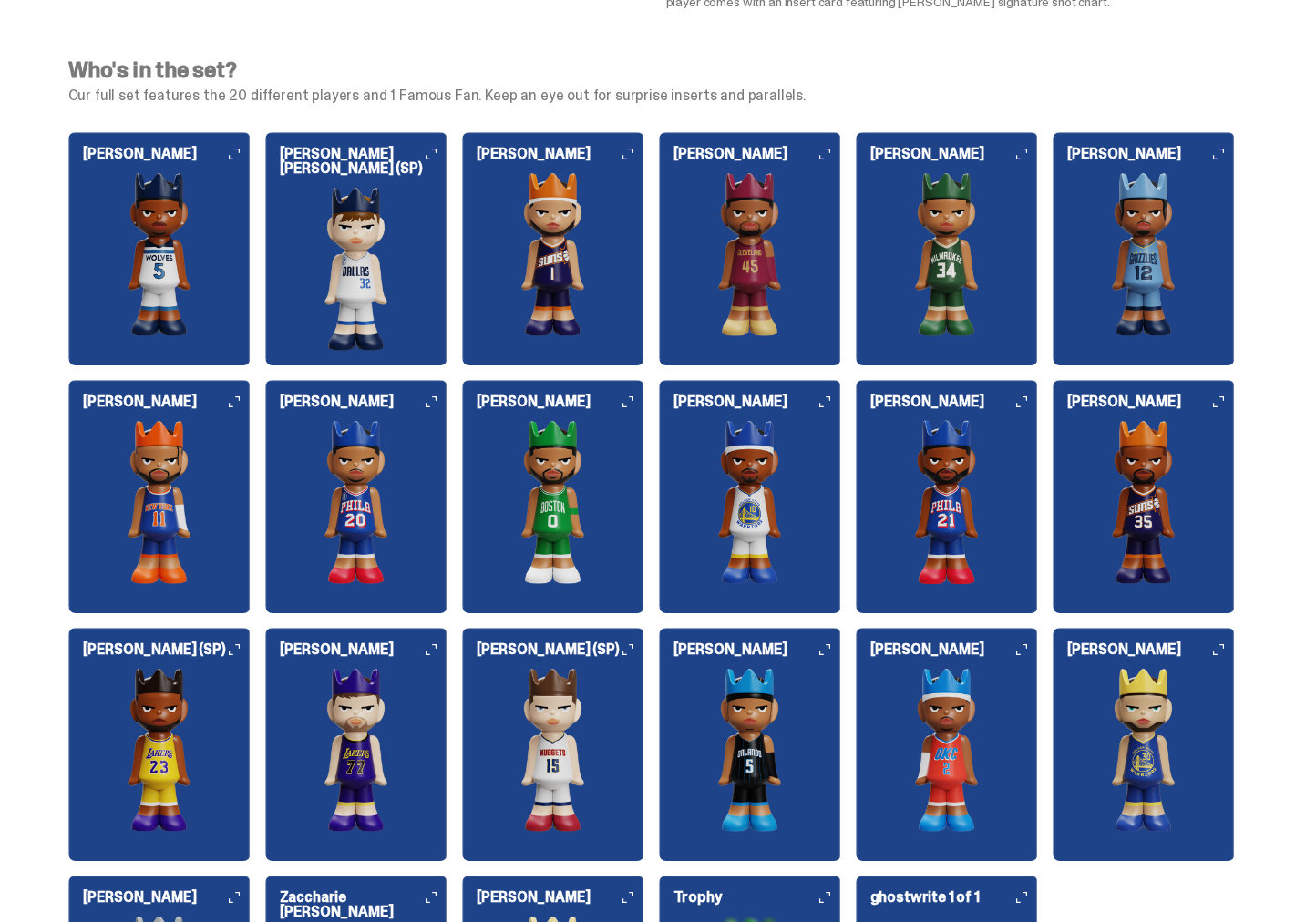
scroll to position [1837, 0]
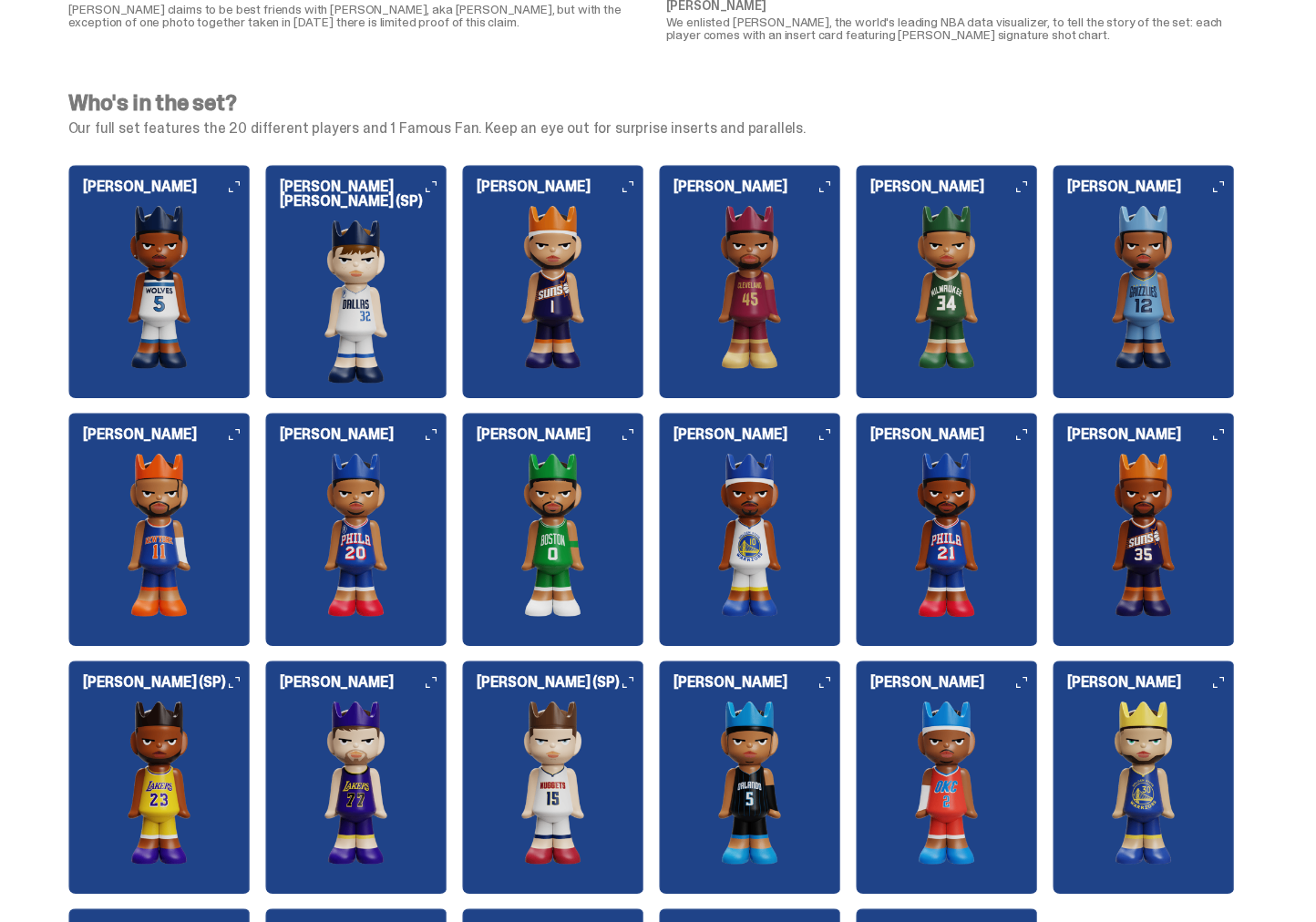
click at [988, 317] on img at bounding box center [946, 286] width 182 height 164
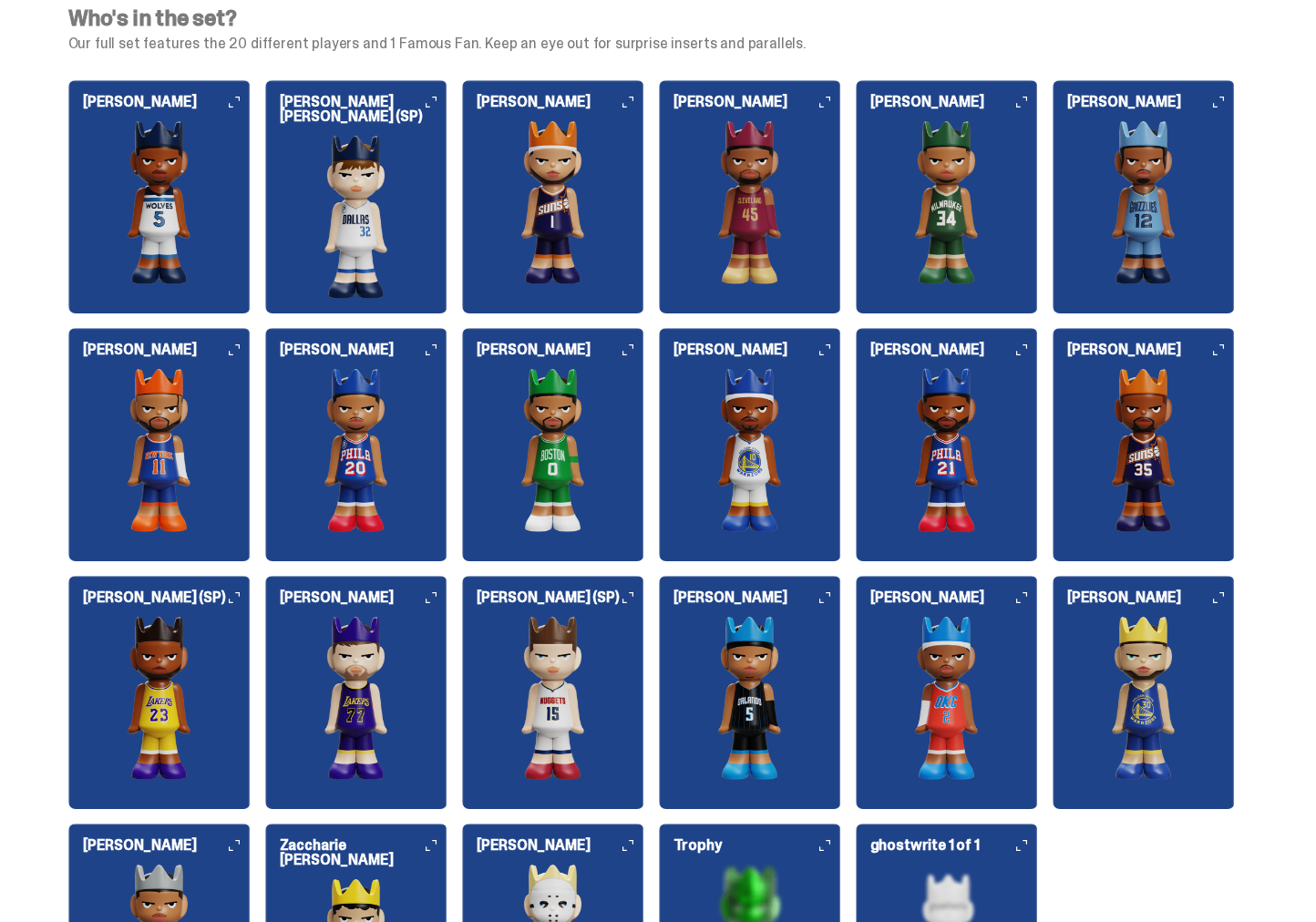
scroll to position [1603, 0]
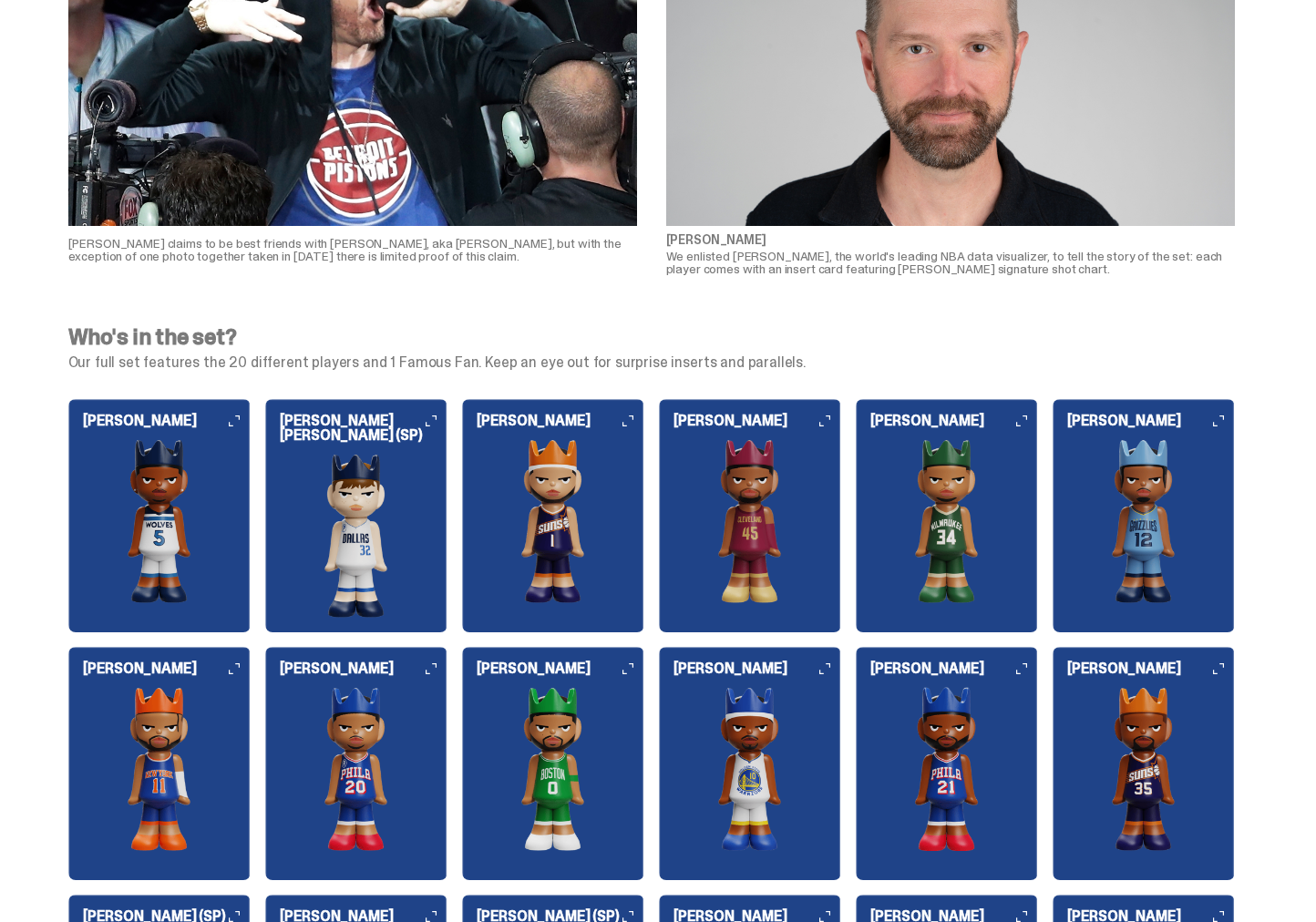
click at [753, 473] on img at bounding box center [750, 521] width 182 height 164
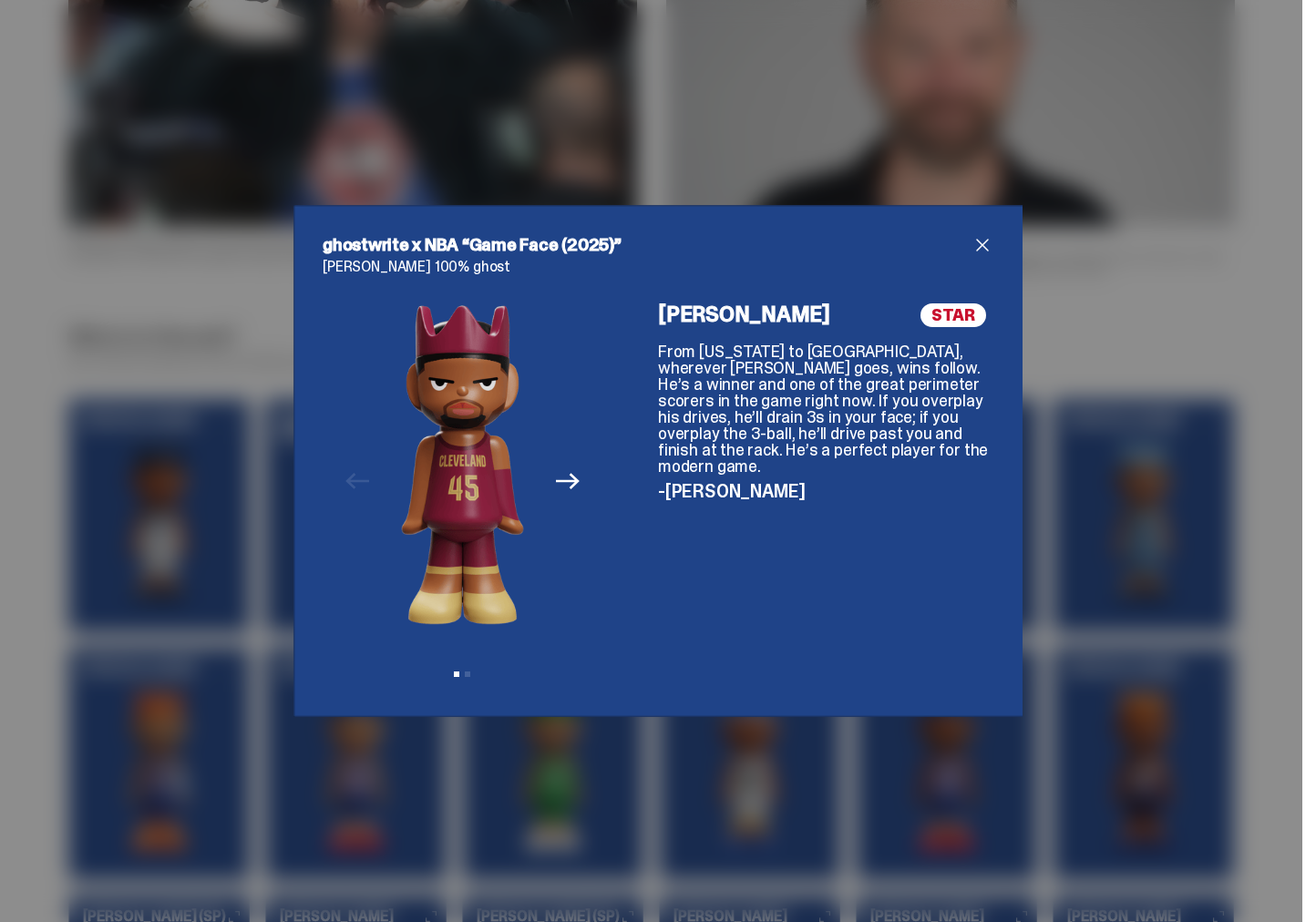
click at [1102, 290] on div "ghostwrite x NBA “Game Face (2025)” [PERSON_NAME] 100% ghost Previous Next View…" at bounding box center [658, 461] width 1316 height 922
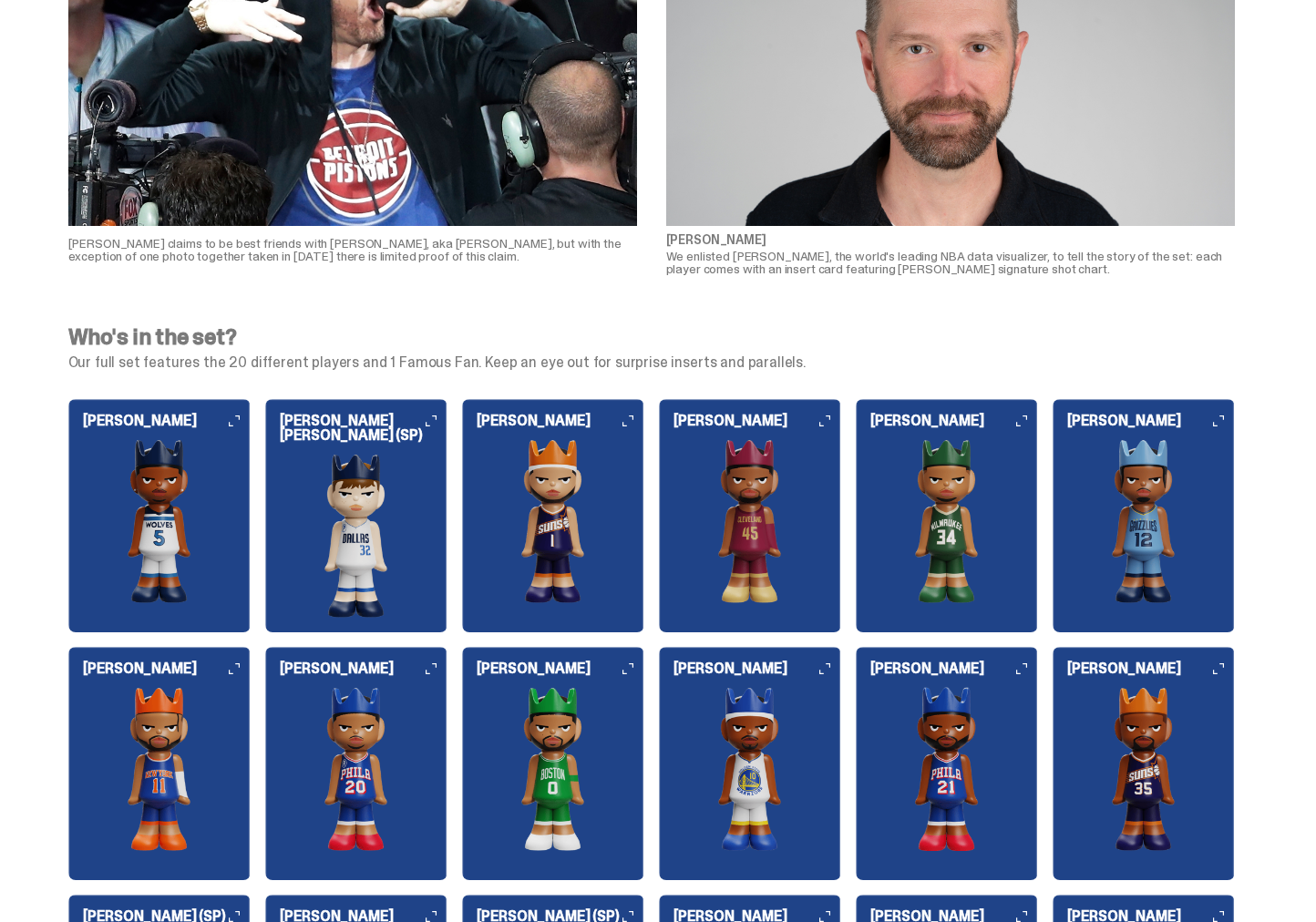
click at [953, 521] on img at bounding box center [946, 521] width 182 height 164
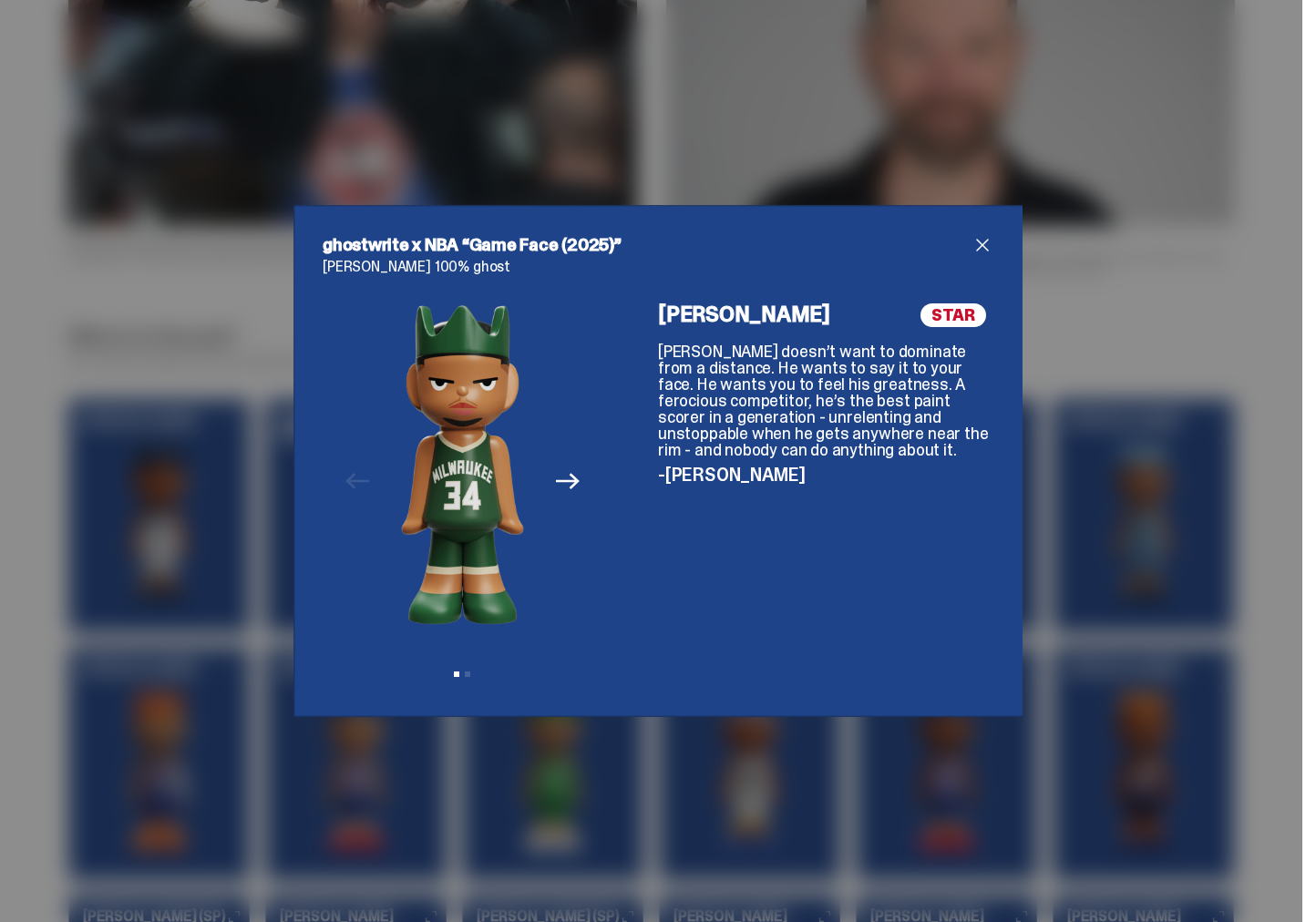
click at [1107, 328] on div "ghostwrite x NBA “Game Face (2025)” [PERSON_NAME] 100% ghost Previous Next View…" at bounding box center [658, 461] width 1316 height 922
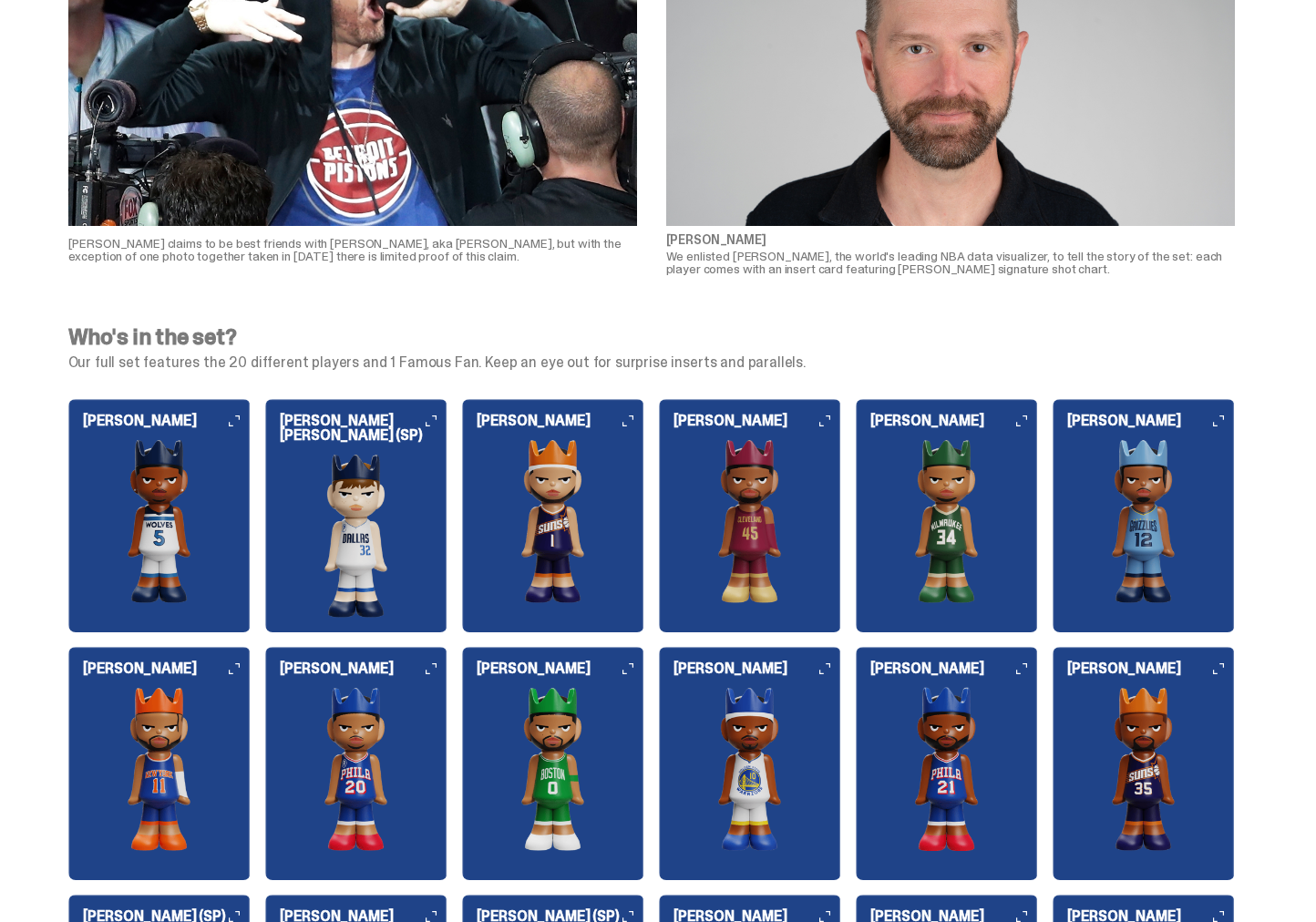
click at [1113, 492] on img at bounding box center [1143, 521] width 182 height 164
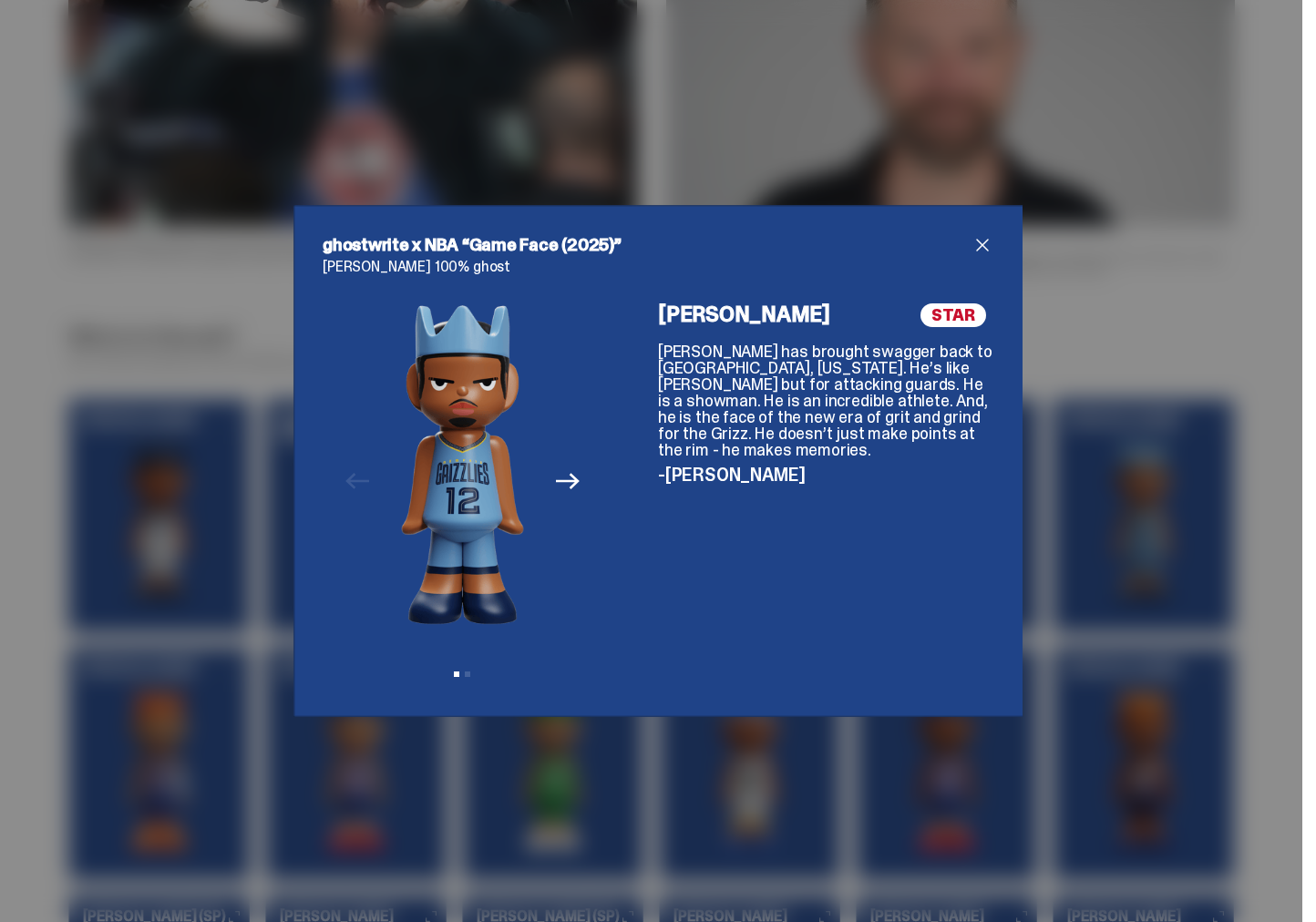
click at [1118, 304] on div "ghostwrite x NBA “Game Face (2025)” [PERSON_NAME] 100% ghost Previous Next View…" at bounding box center [658, 461] width 1316 height 922
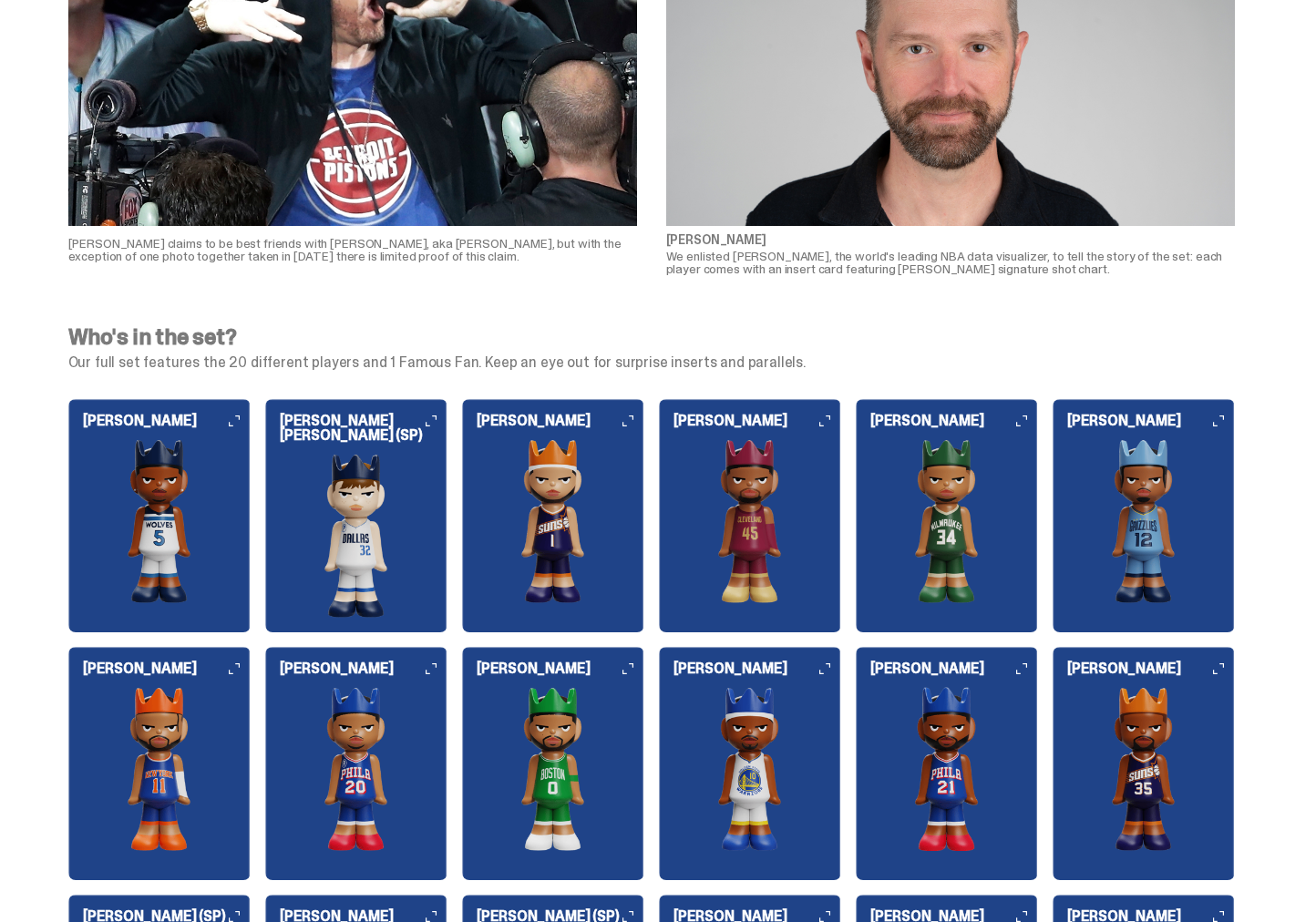
click at [990, 515] on img at bounding box center [946, 521] width 182 height 164
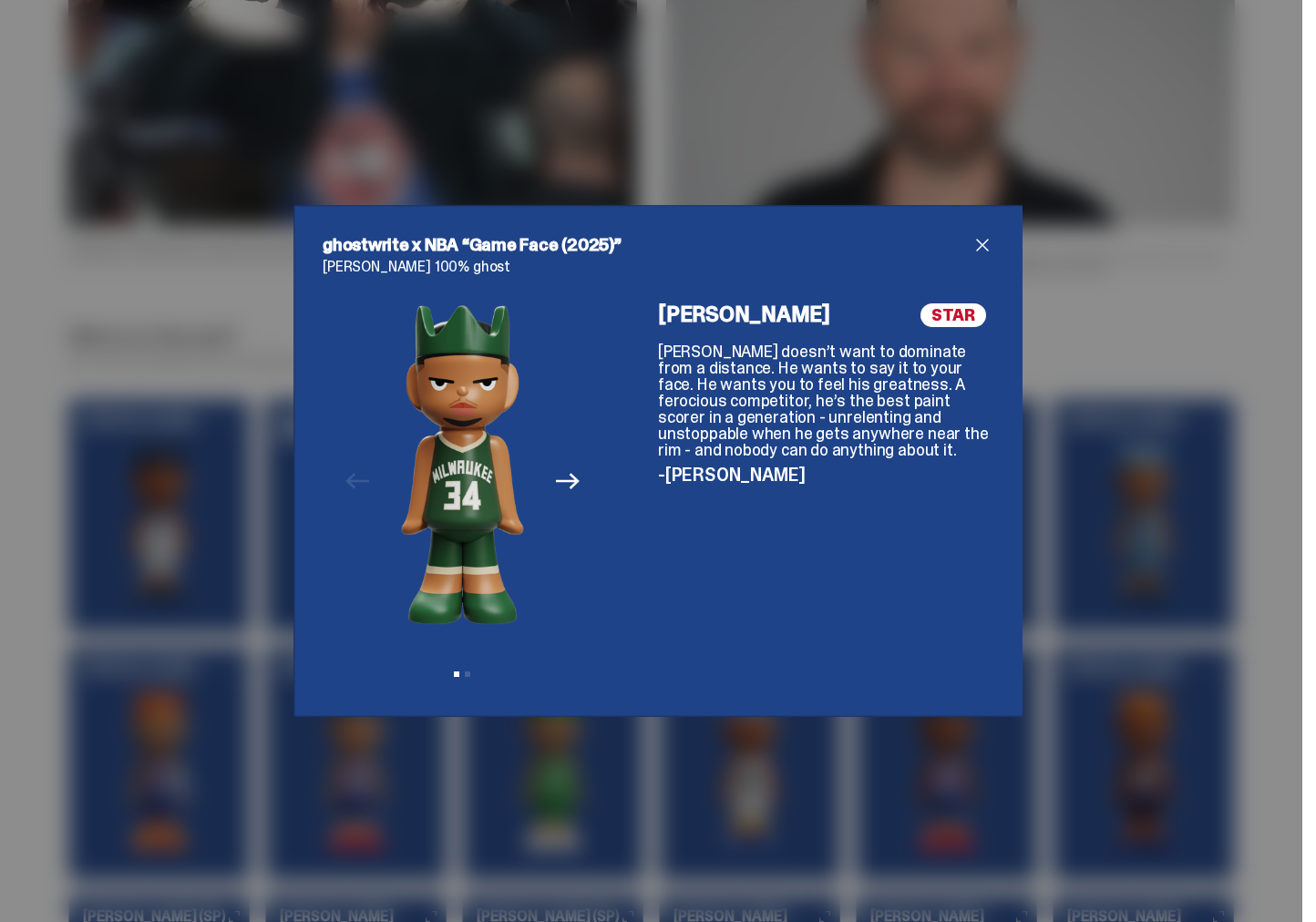
drag, startPoint x: 945, startPoint y: 323, endPoint x: 979, endPoint y: 322, distance: 34.0
click at [979, 322] on span "STAR" at bounding box center [952, 315] width 66 height 24
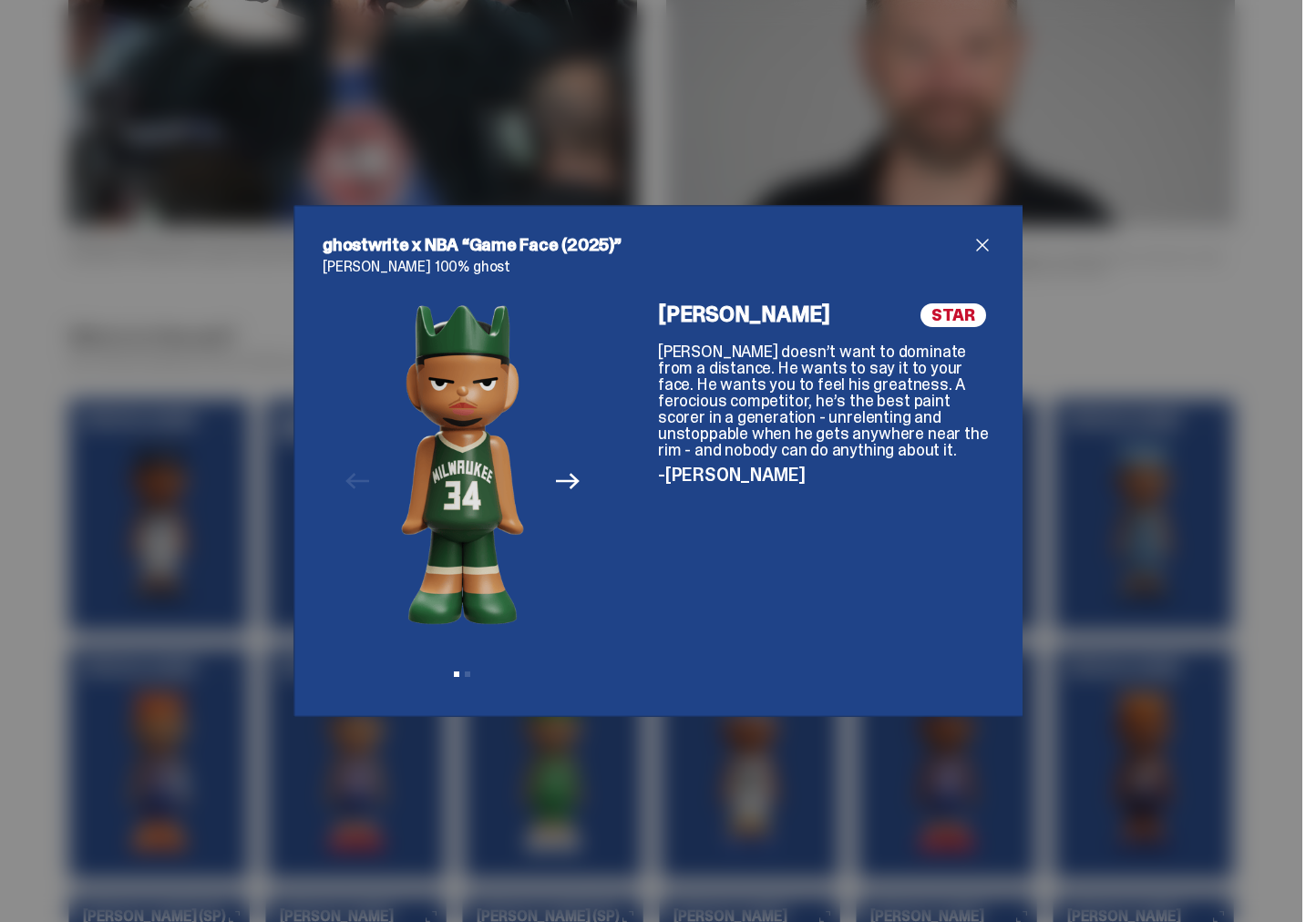
click at [979, 322] on span "STAR" at bounding box center [952, 315] width 66 height 24
click at [983, 240] on span "close" at bounding box center [982, 245] width 22 height 22
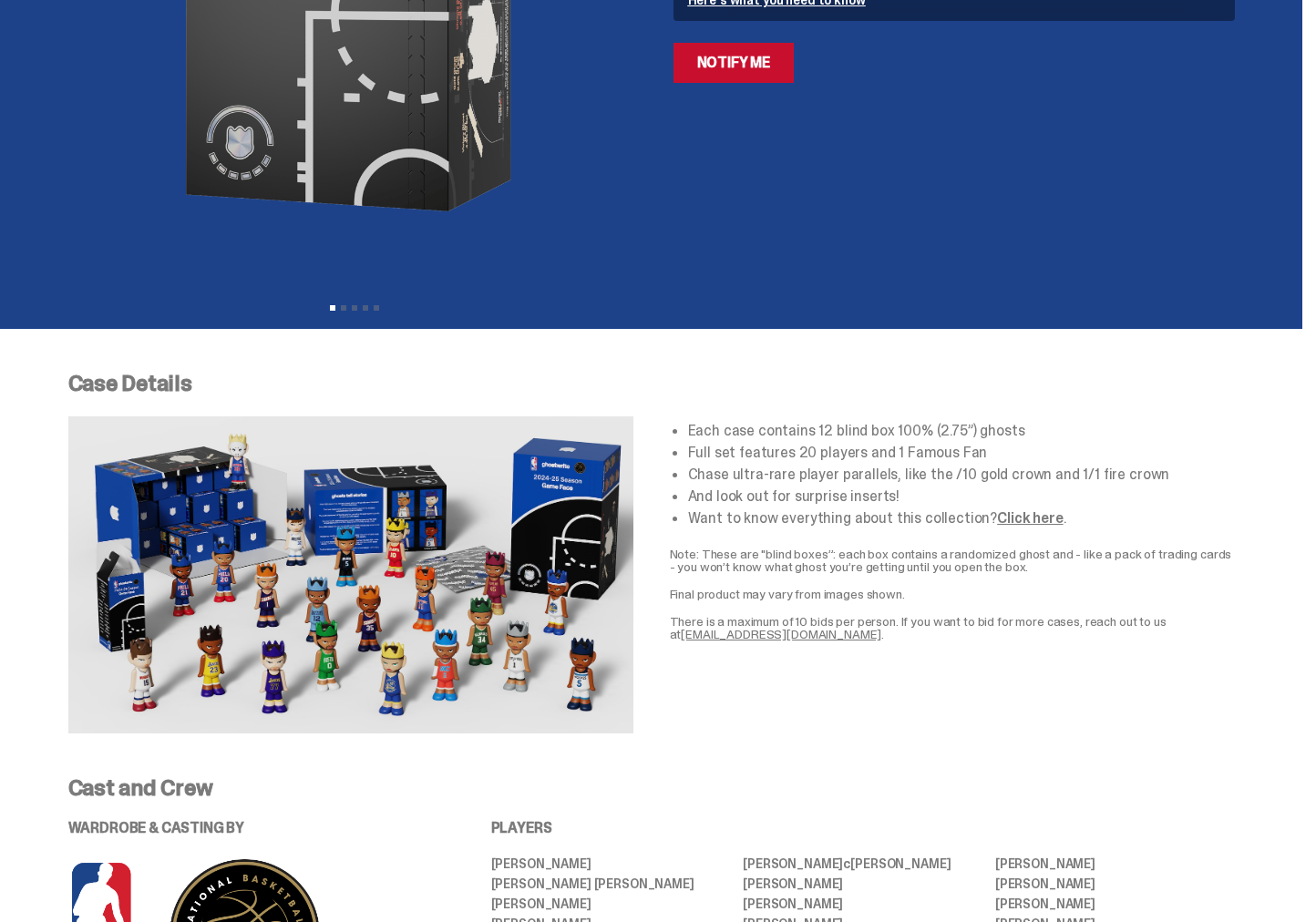
scroll to position [0, 0]
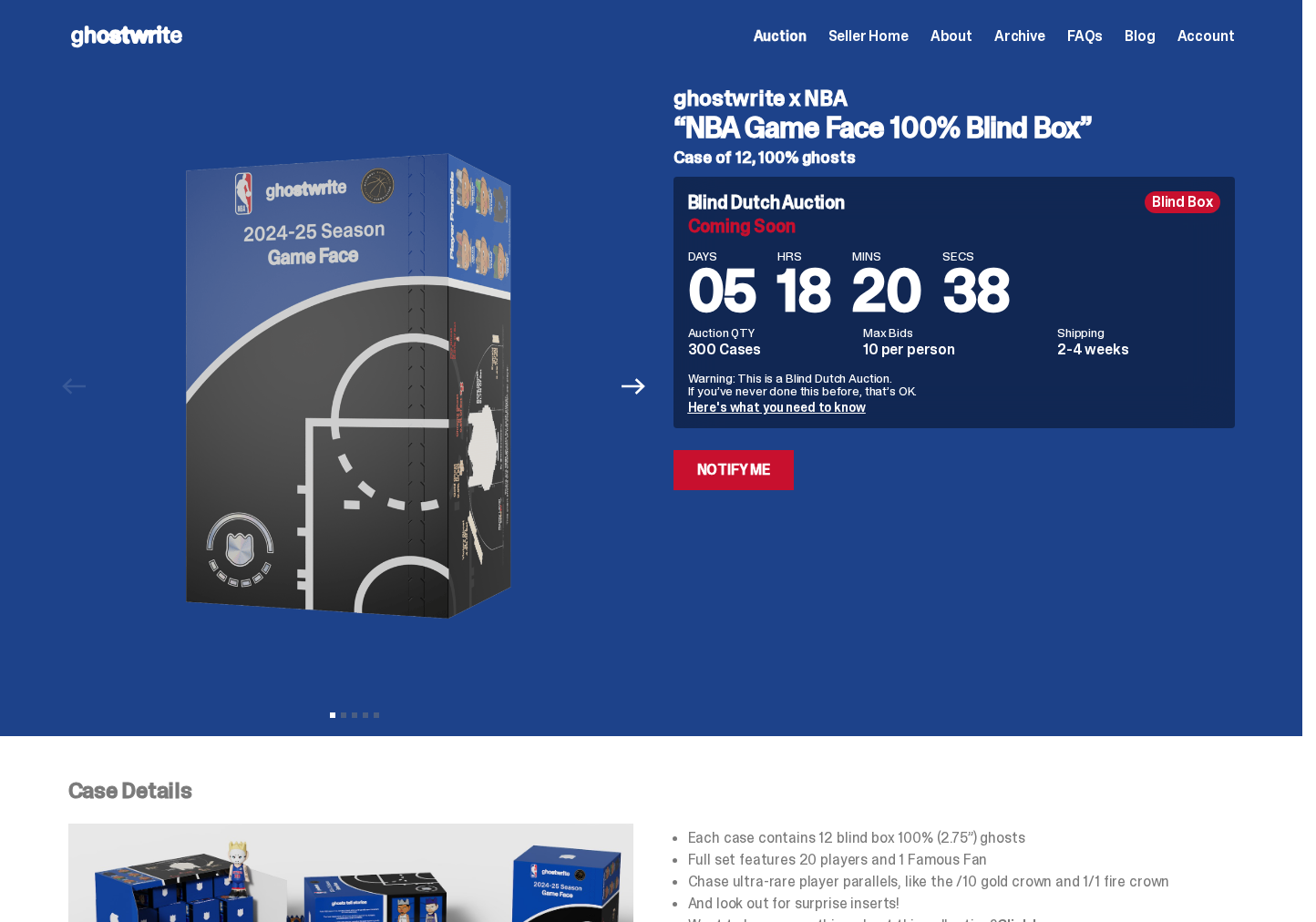
drag, startPoint x: 1165, startPoint y: 210, endPoint x: 1207, endPoint y: 209, distance: 42.0
click at [1207, 209] on div "Blind Box" at bounding box center [1182, 202] width 76 height 22
click at [1142, 469] on div "Blind Dutch Auction Blind Box Coming Soon DAYS 05 HRS 18 MINS 20 SECS 36 Auctio…" at bounding box center [954, 333] width 561 height 314
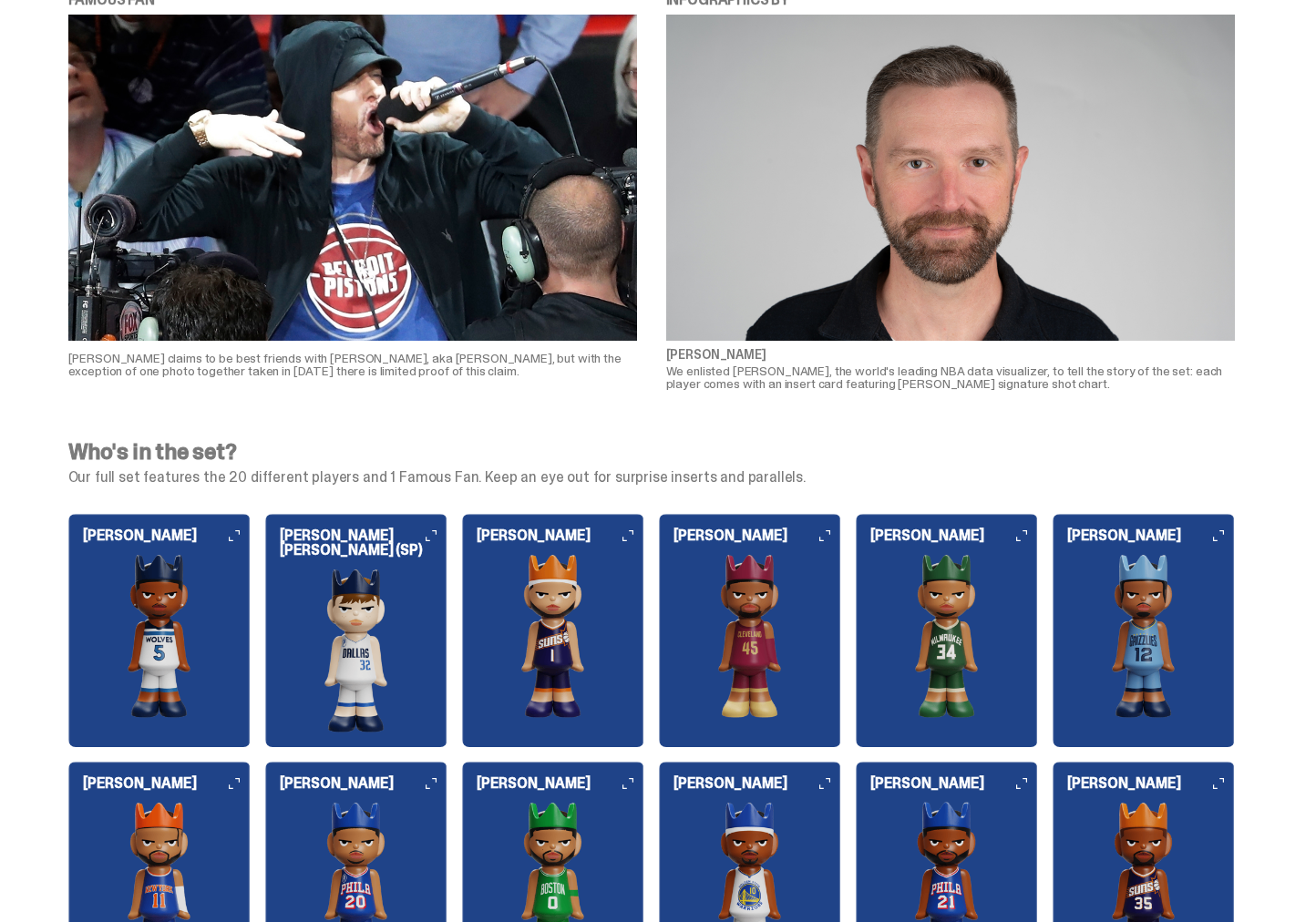
scroll to position [1677, 0]
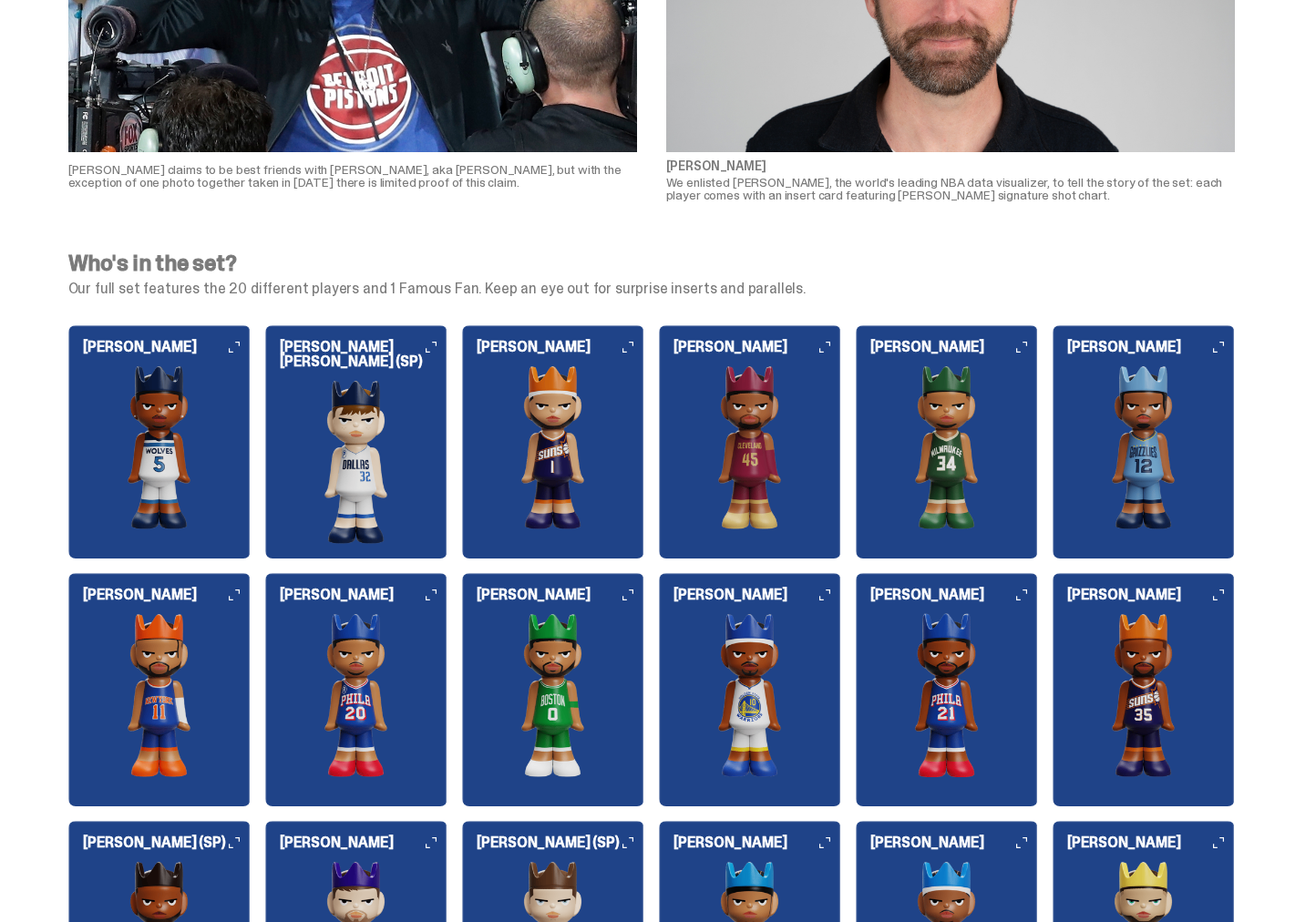
click at [950, 414] on img at bounding box center [946, 447] width 182 height 164
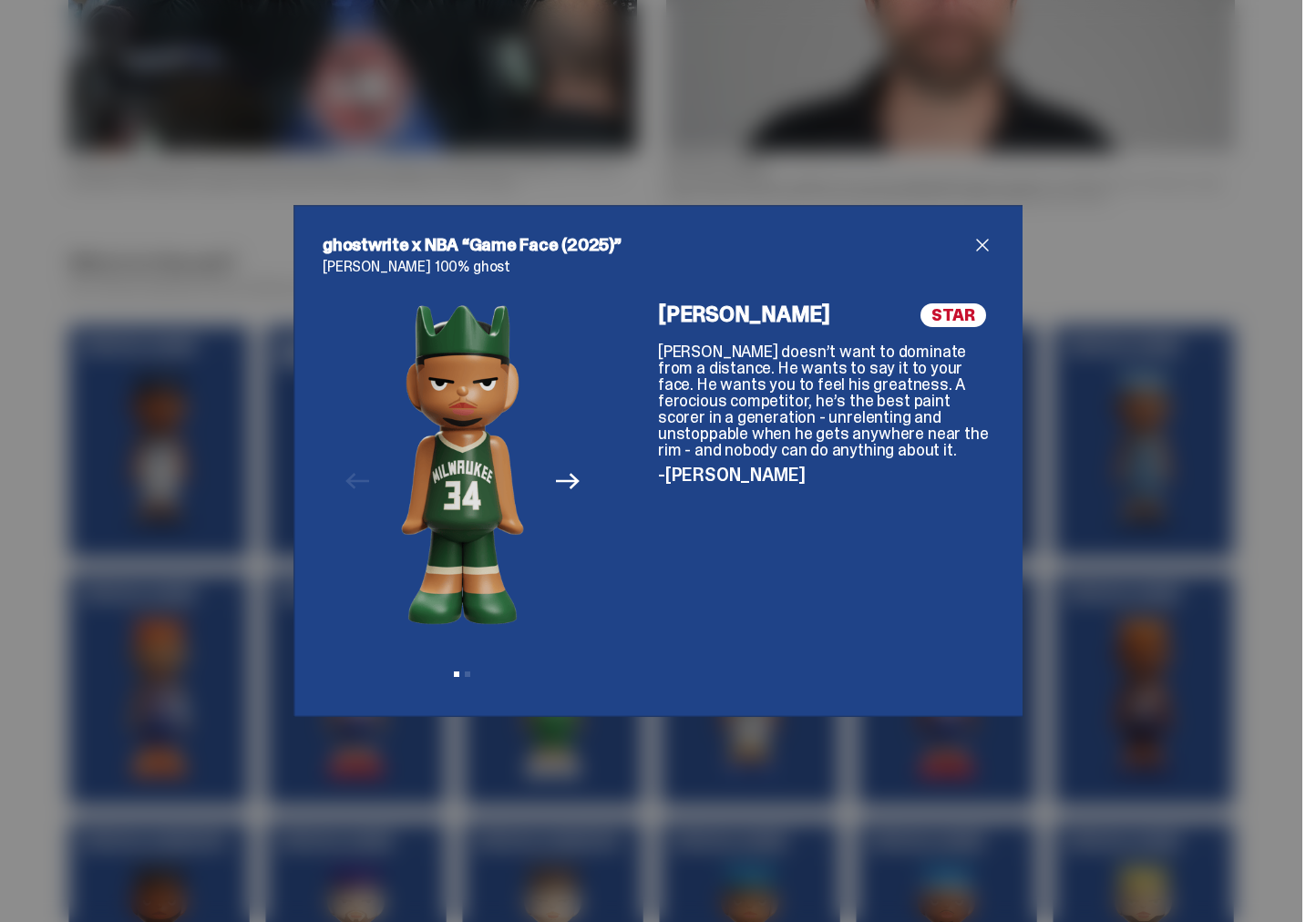
click at [985, 248] on span "close" at bounding box center [982, 245] width 22 height 22
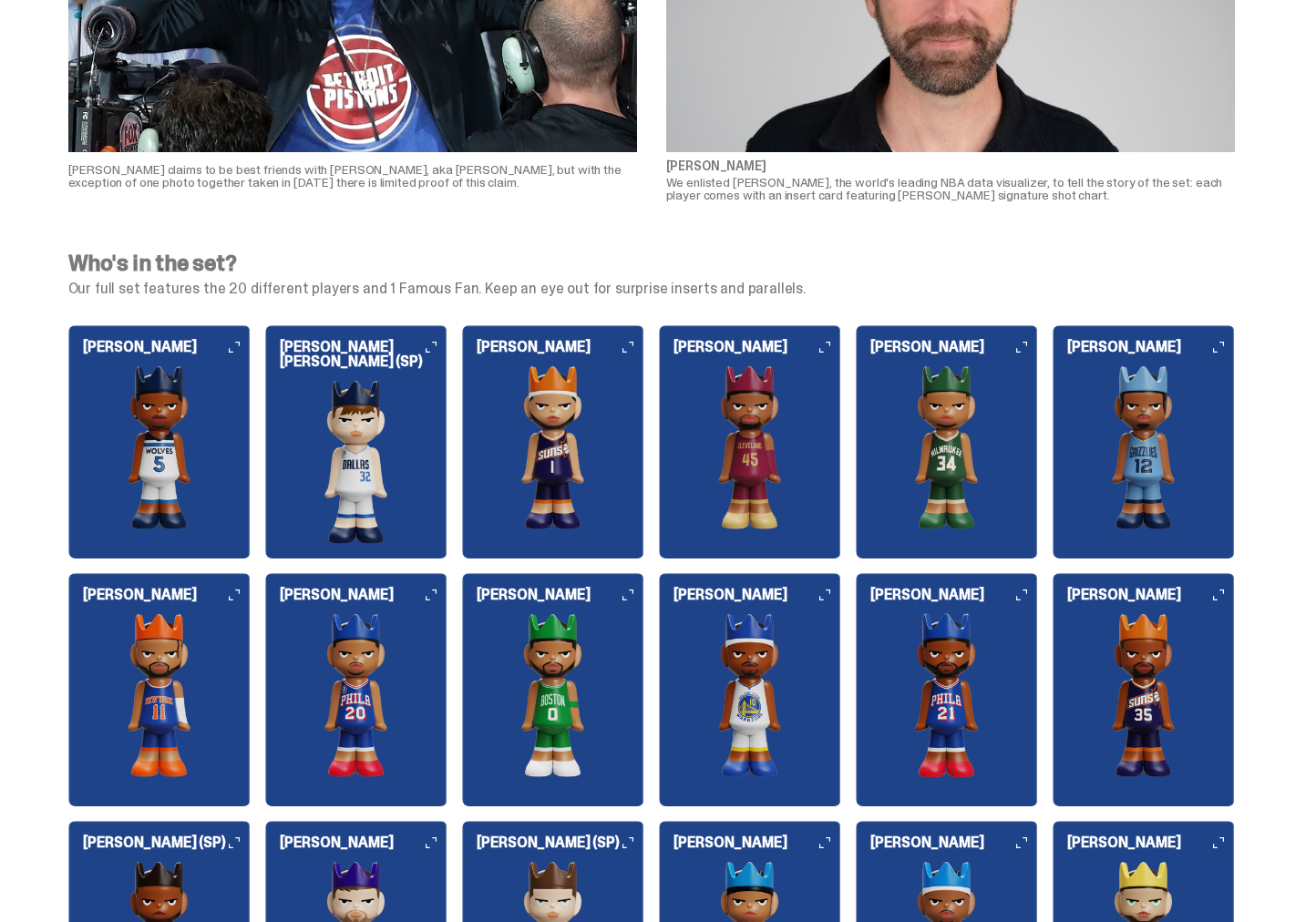
click at [963, 491] on img at bounding box center [946, 447] width 182 height 164
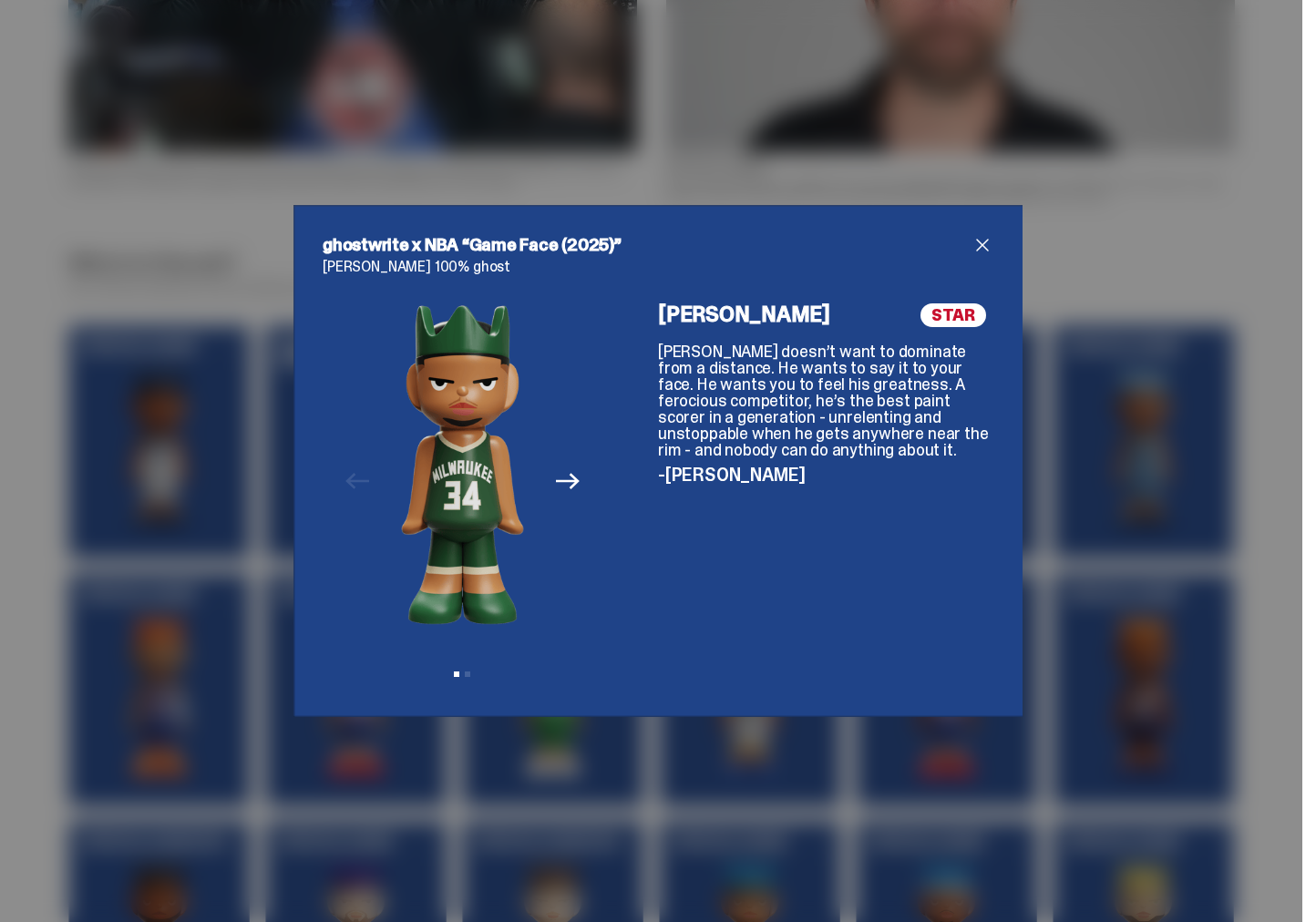
click at [977, 247] on span "close" at bounding box center [982, 245] width 22 height 22
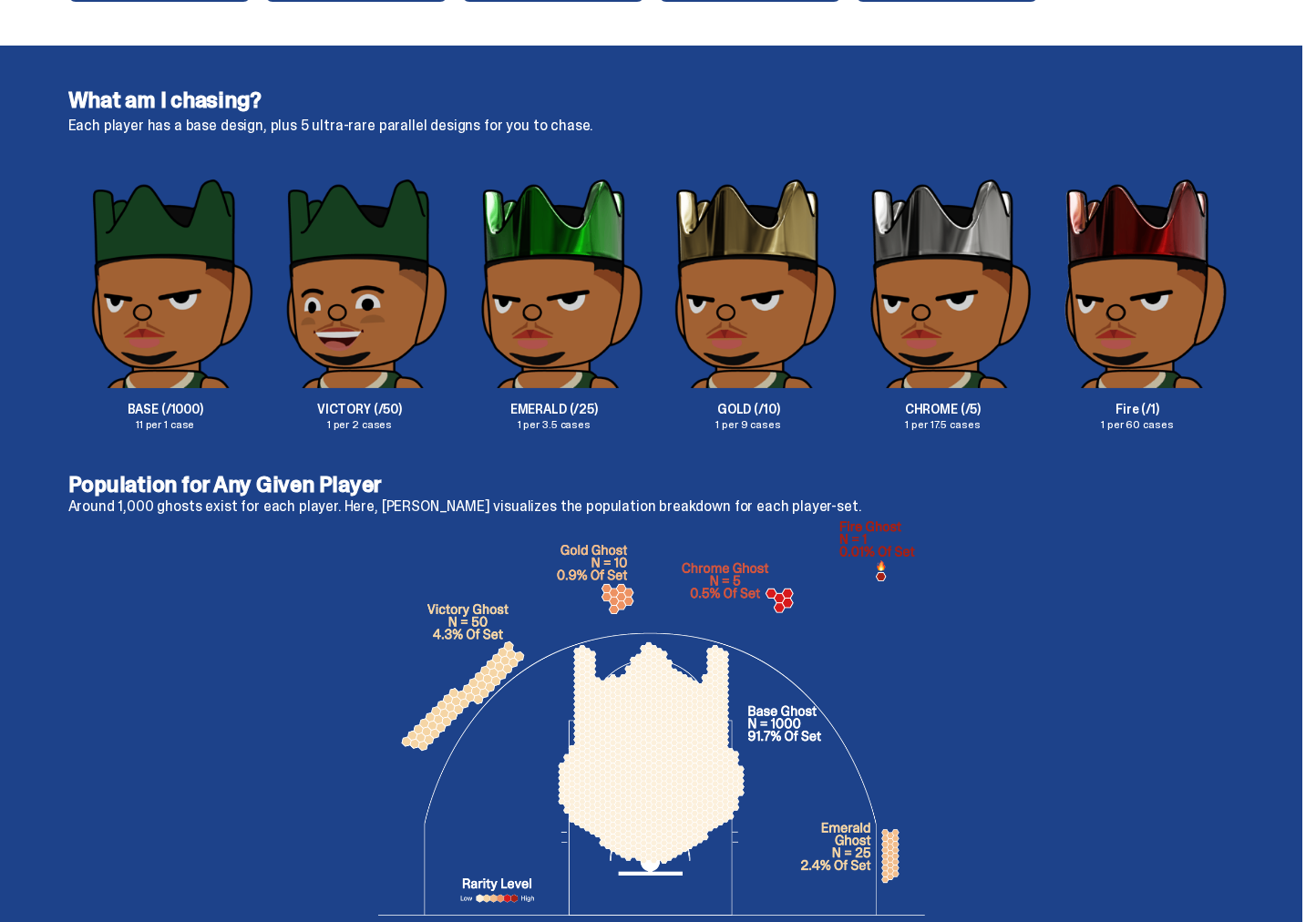
scroll to position [3062, 0]
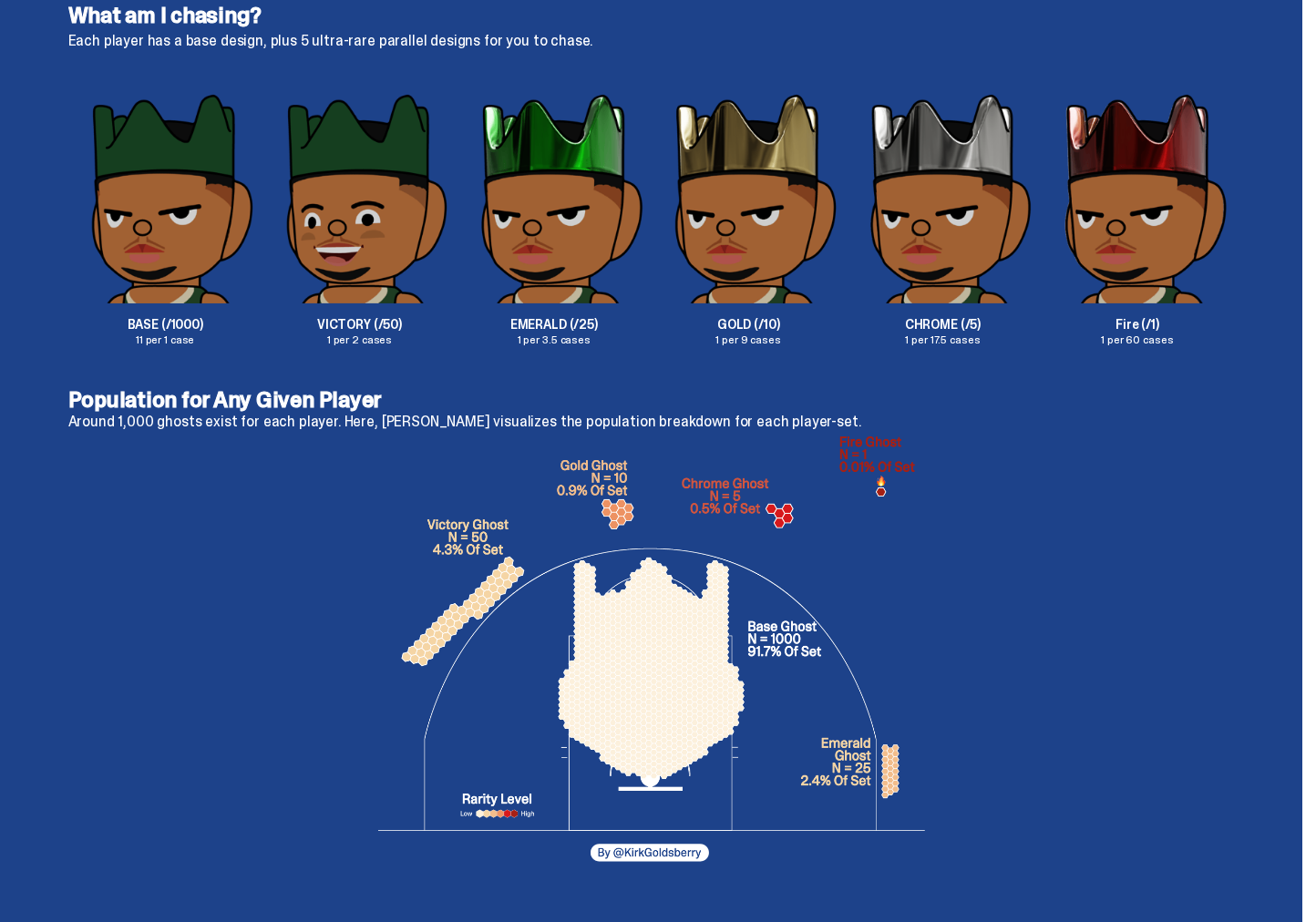
drag, startPoint x: 555, startPoint y: 354, endPoint x: 627, endPoint y: 353, distance: 72.0
click at [627, 353] on div "What am I chasing? Each player has a base design, plus 5 ultra-rare parallel de…" at bounding box center [651, 175] width 1302 height 429
drag, startPoint x: 603, startPoint y: 344, endPoint x: 556, endPoint y: 320, distance: 52.8
click at [556, 320] on div "EMERALD (/25) 1 per 3.5 cases" at bounding box center [554, 219] width 194 height 253
click at [556, 320] on p "EMERALD (/25)" at bounding box center [554, 324] width 194 height 13
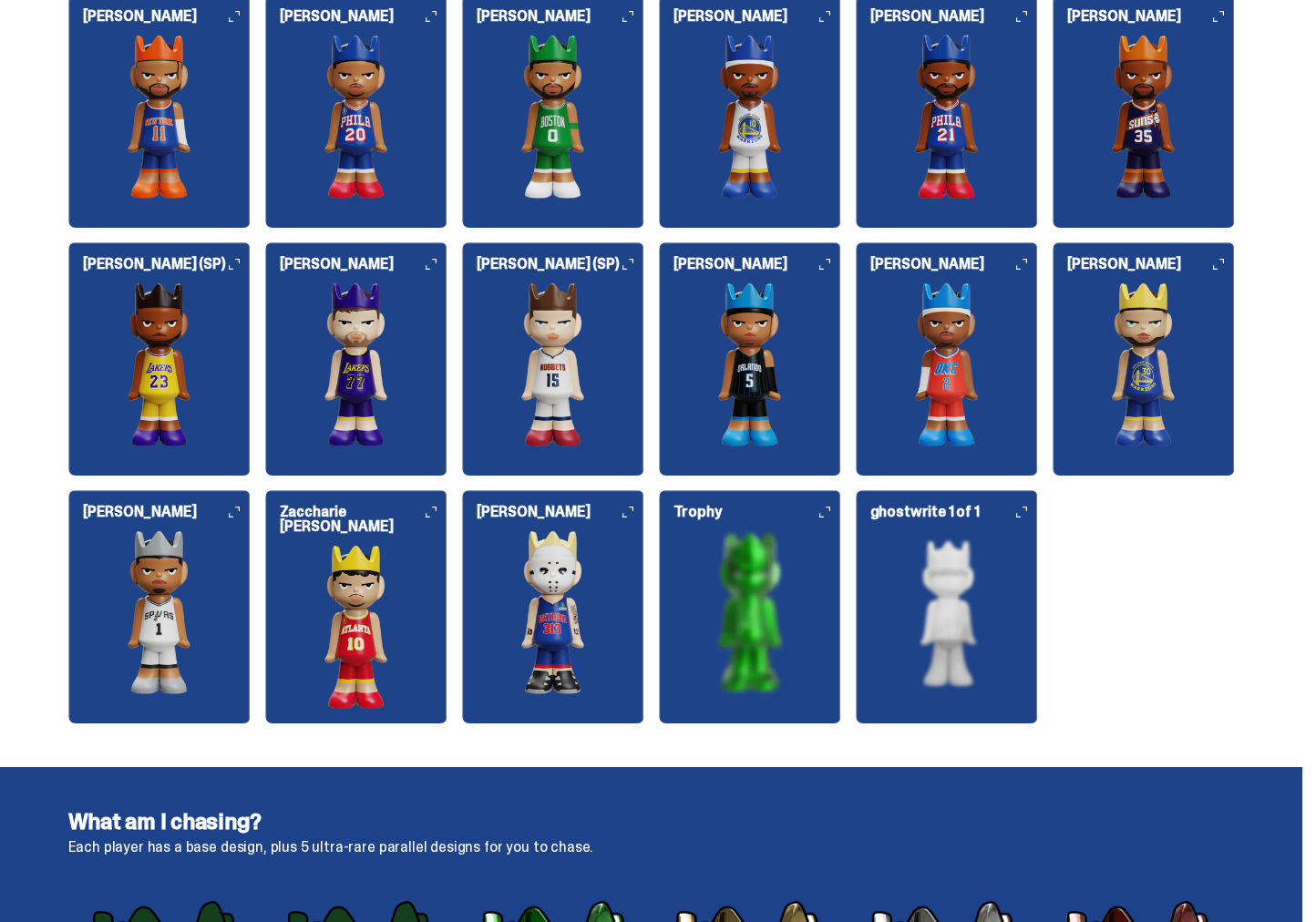
scroll to position [2639, 0]
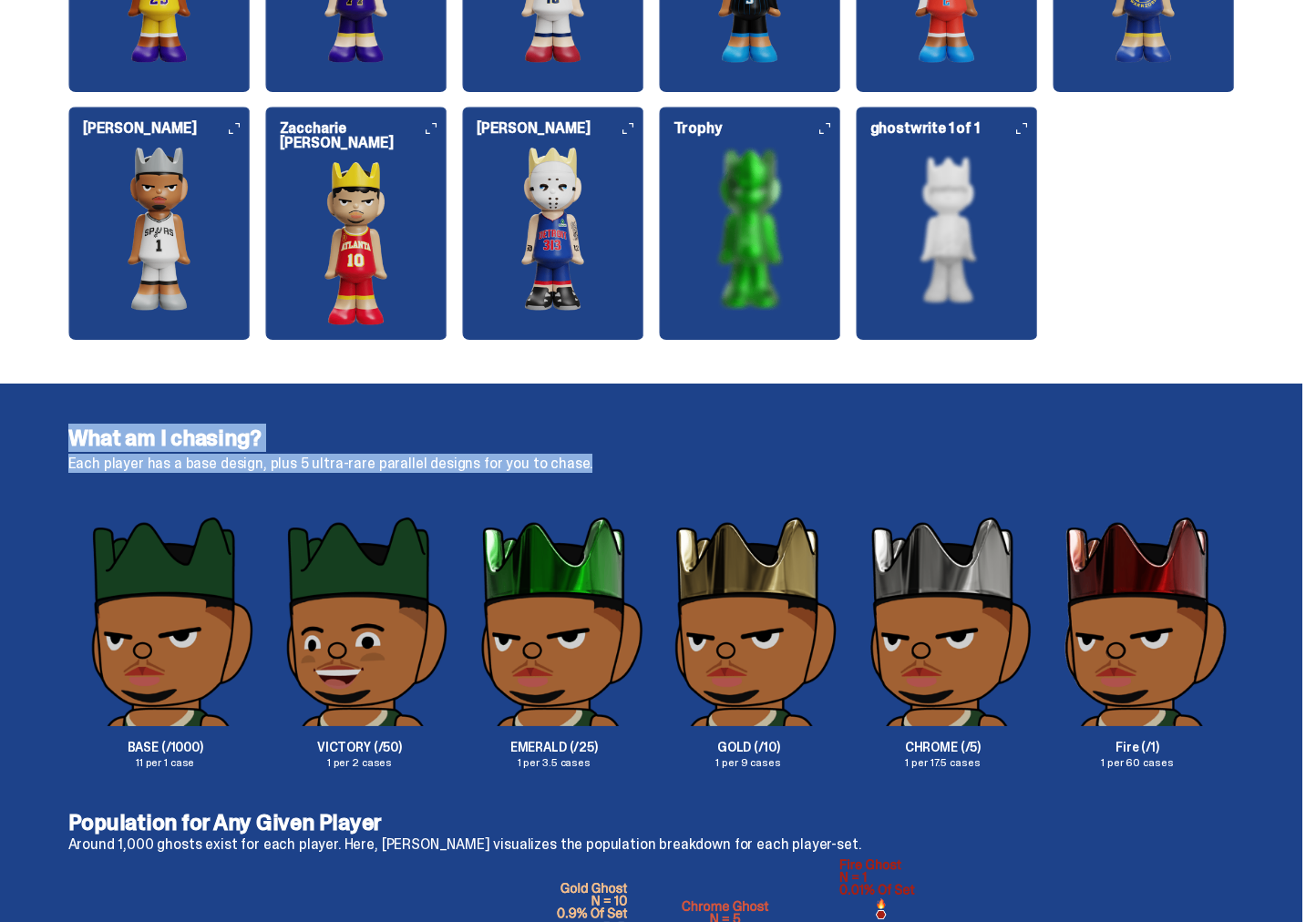
drag, startPoint x: 566, startPoint y: 497, endPoint x: 65, endPoint y: 434, distance: 504.9
click at [65, 434] on div "What am I chasing? Each player has a base design, plus 5 ultra-rare parallel de…" at bounding box center [651, 597] width 1302 height 429
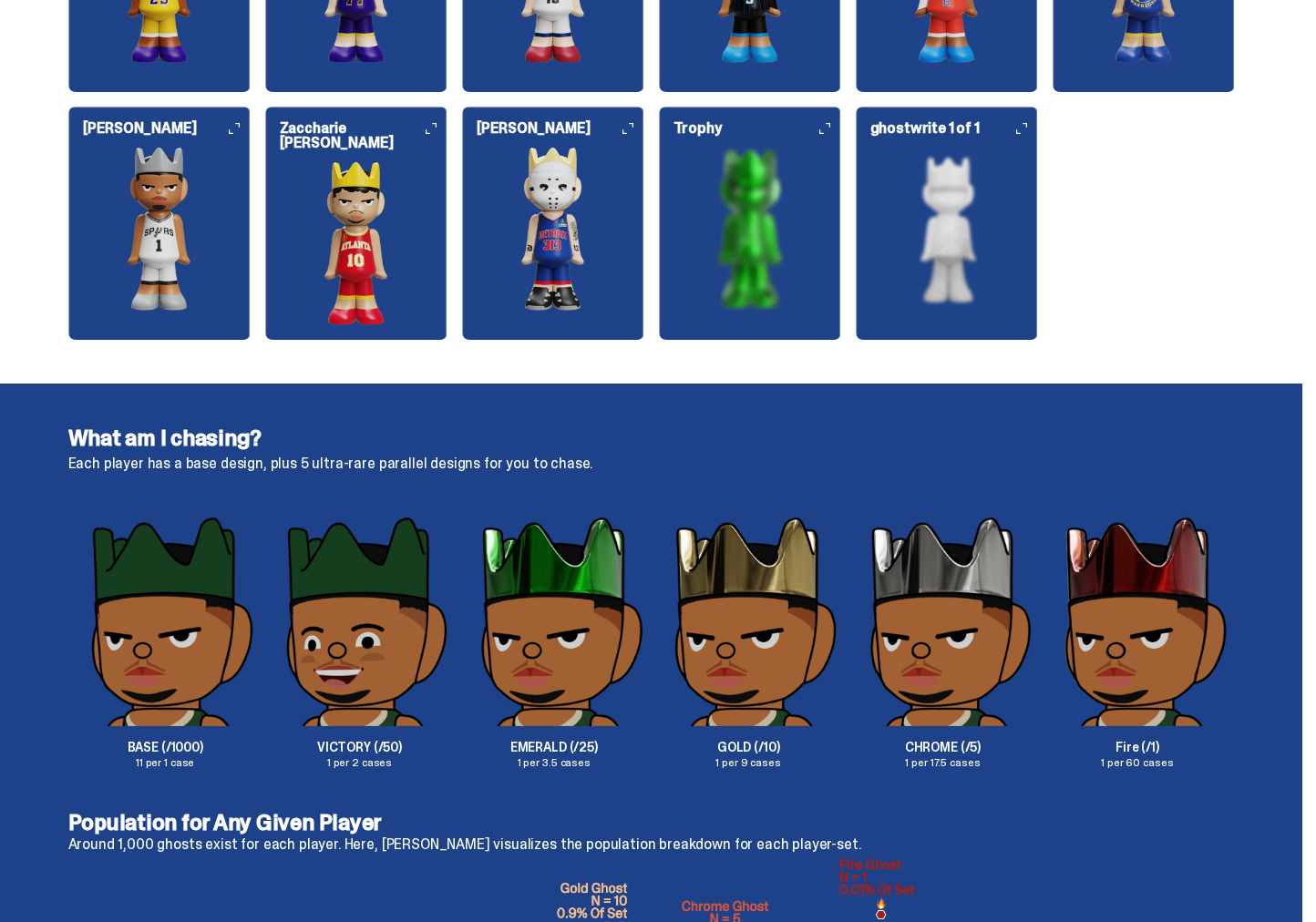
click at [64, 432] on div "What am I chasing? Each player has a base design, plus 5 ultra-rare parallel de…" at bounding box center [651, 597] width 1302 height 429
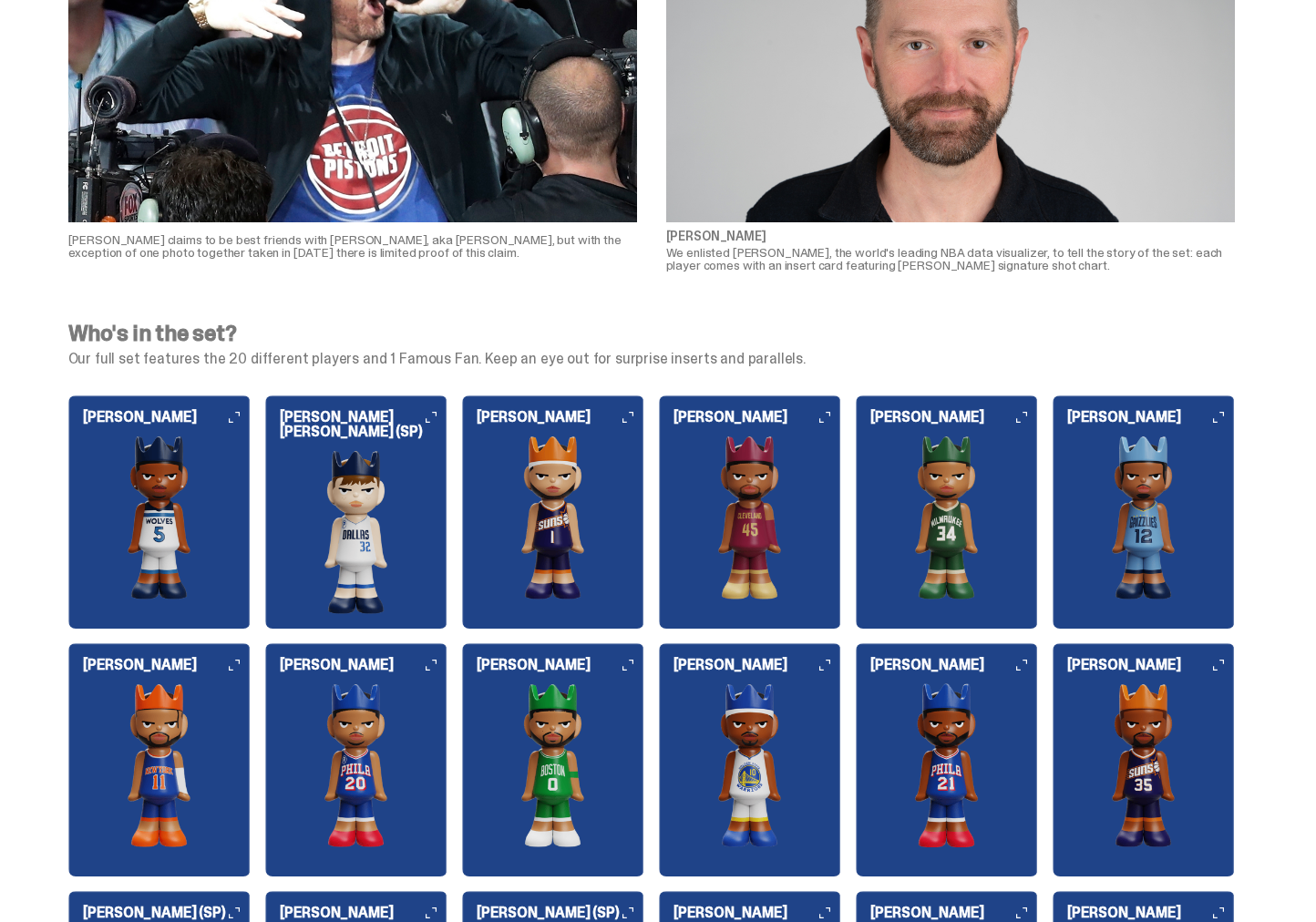
scroll to position [1561, 0]
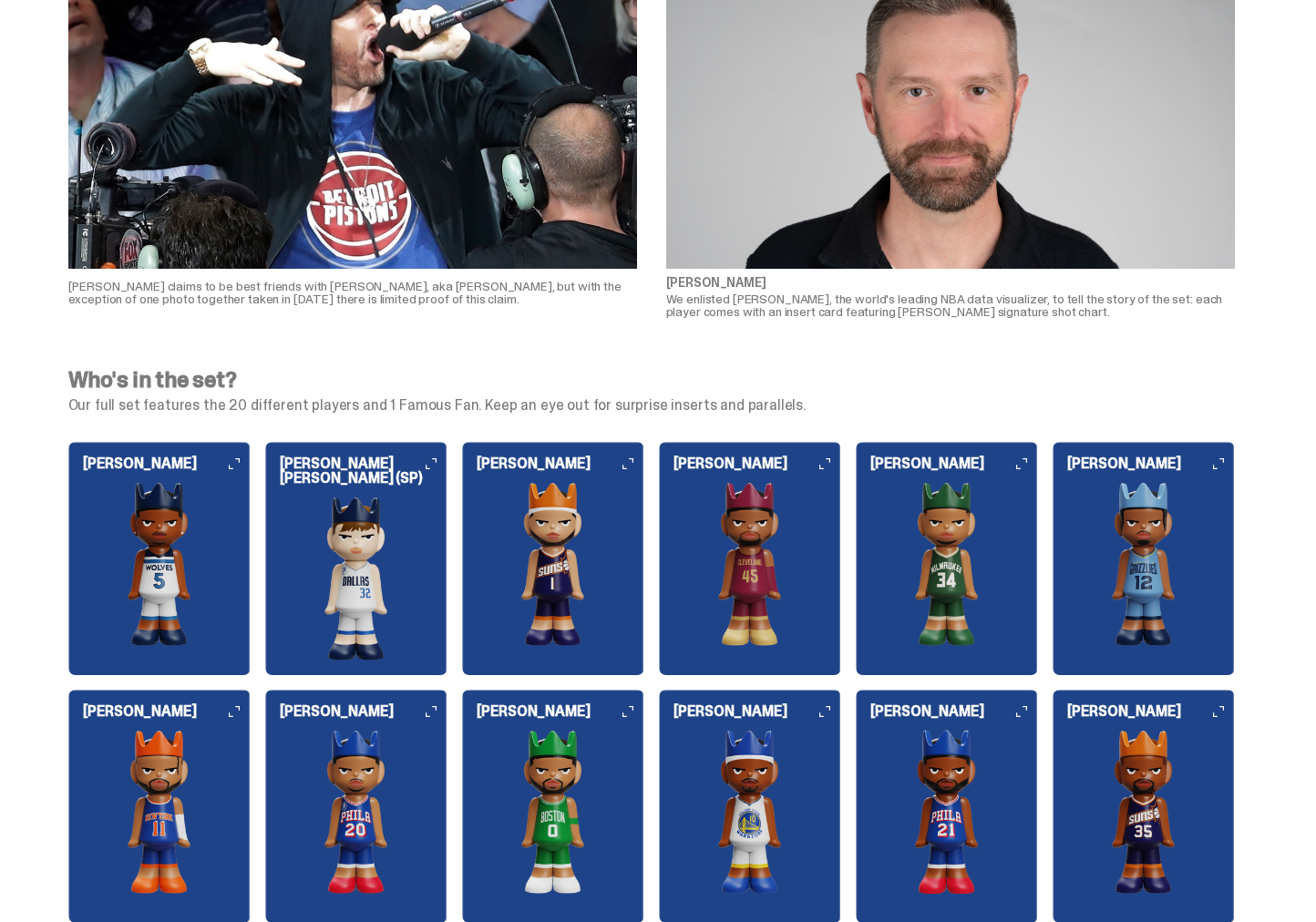
drag, startPoint x: 436, startPoint y: 382, endPoint x: 936, endPoint y: 399, distance: 500.3
click at [933, 399] on div "Who's in the set? Our full set features the 20 different players and 1 Famous F…" at bounding box center [651, 390] width 1166 height 44
click at [938, 399] on p "Our full set features the 20 different players and 1 Famous Fan. Keep an eye ou…" at bounding box center [651, 405] width 1166 height 15
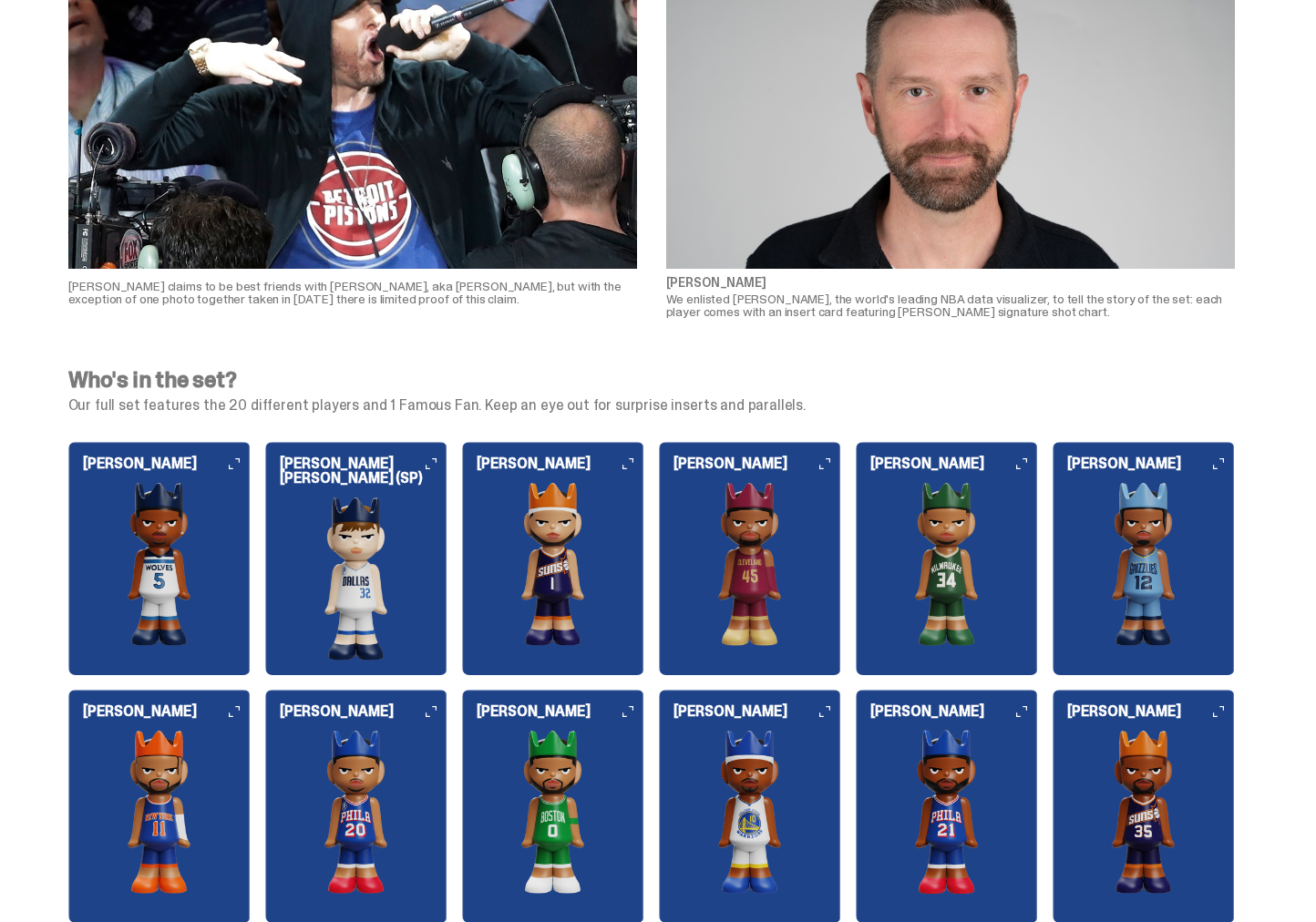
click at [938, 399] on p "Our full set features the 20 different players and 1 Famous Fan. Keep an eye ou…" at bounding box center [651, 405] width 1166 height 15
